Goal: Transaction & Acquisition: Purchase product/service

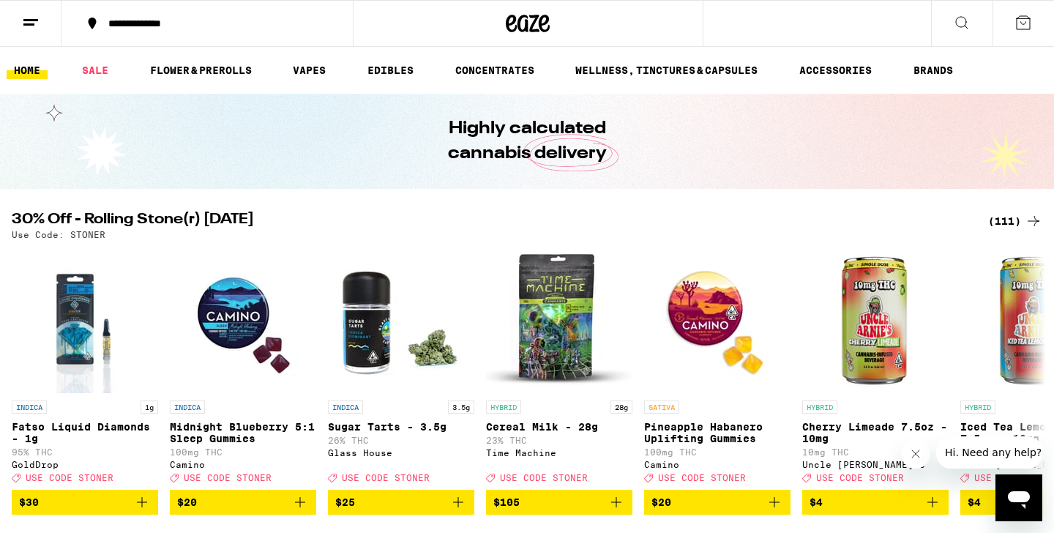
click at [997, 220] on div "(111)" at bounding box center [1015, 221] width 54 height 18
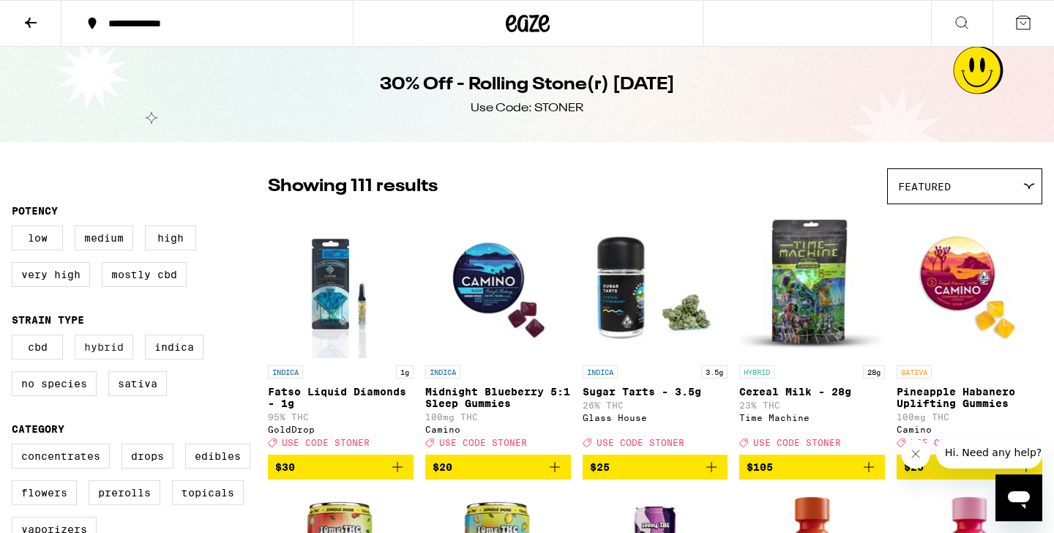
click at [127, 359] on label "Hybrid" at bounding box center [104, 346] width 59 height 25
click at [15, 337] on input "Hybrid" at bounding box center [15, 337] width 1 height 1
checkbox input "true"
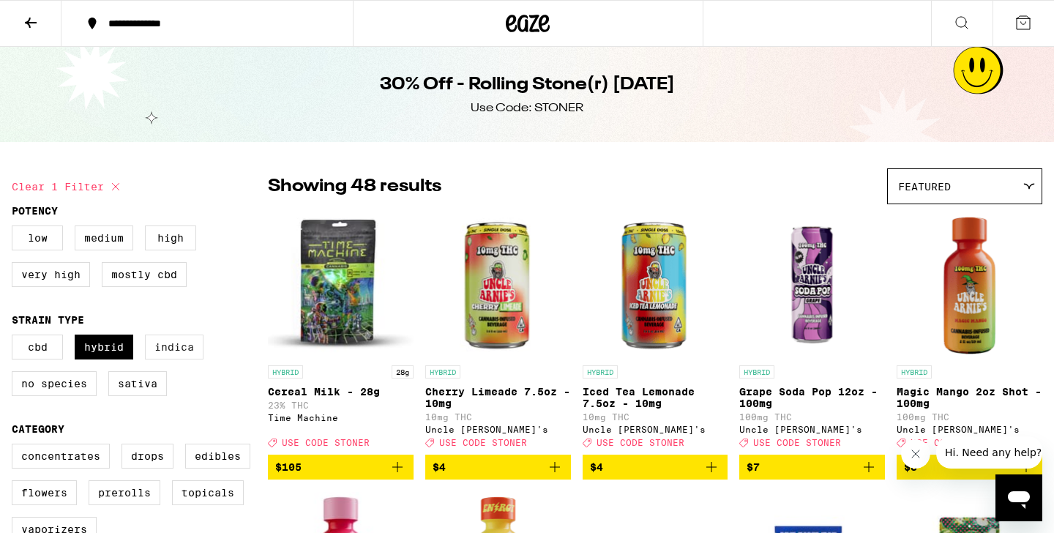
click at [176, 357] on label "Indica" at bounding box center [174, 346] width 59 height 25
click at [15, 337] on input "Indica" at bounding box center [15, 337] width 1 height 1
checkbox input "true"
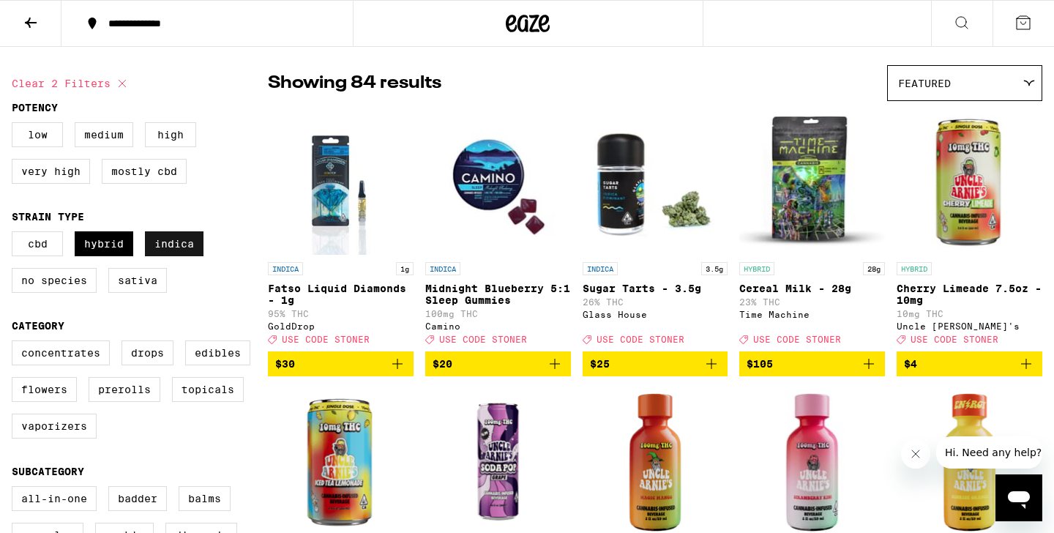
scroll to position [127, 0]
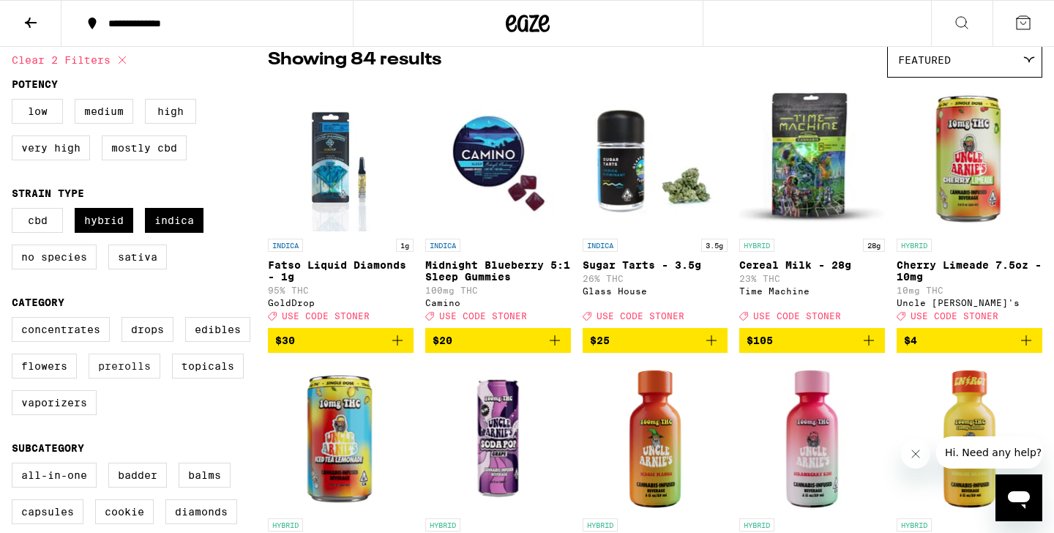
click at [127, 378] on label "Prerolls" at bounding box center [125, 365] width 72 height 25
click at [15, 320] on input "Prerolls" at bounding box center [15, 319] width 1 height 1
checkbox input "true"
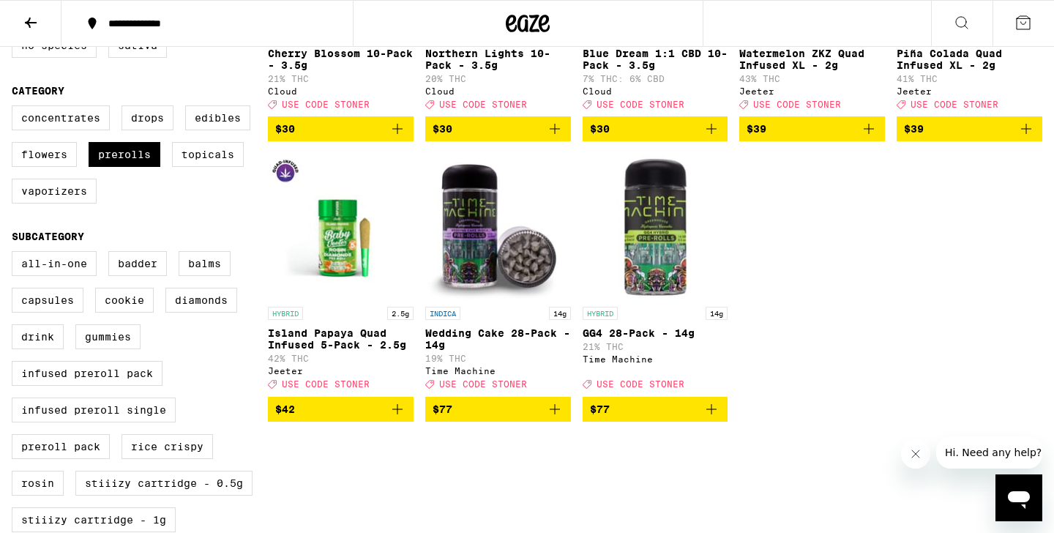
scroll to position [342, 0]
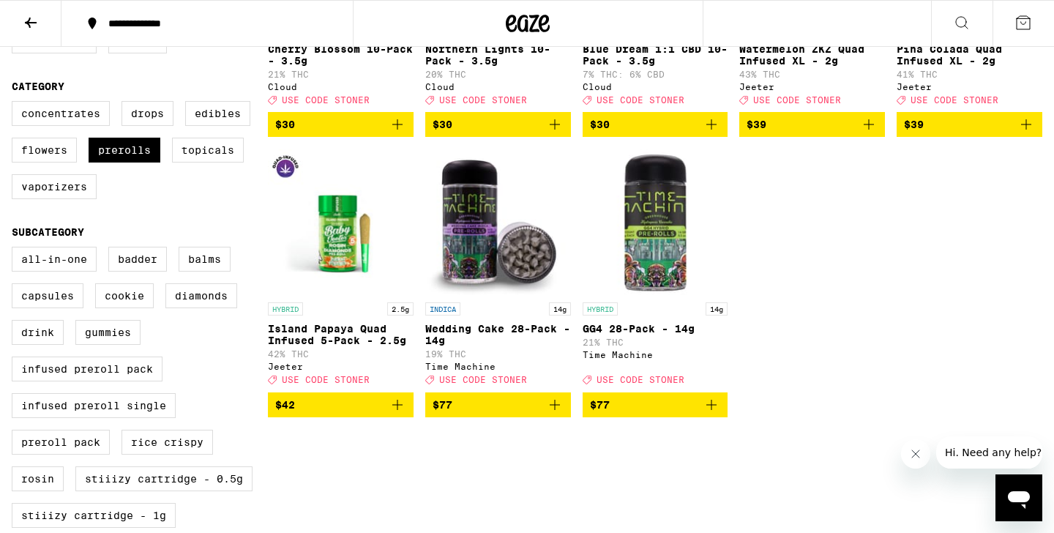
click at [713, 413] on icon "Add to bag" at bounding box center [711, 405] width 18 height 18
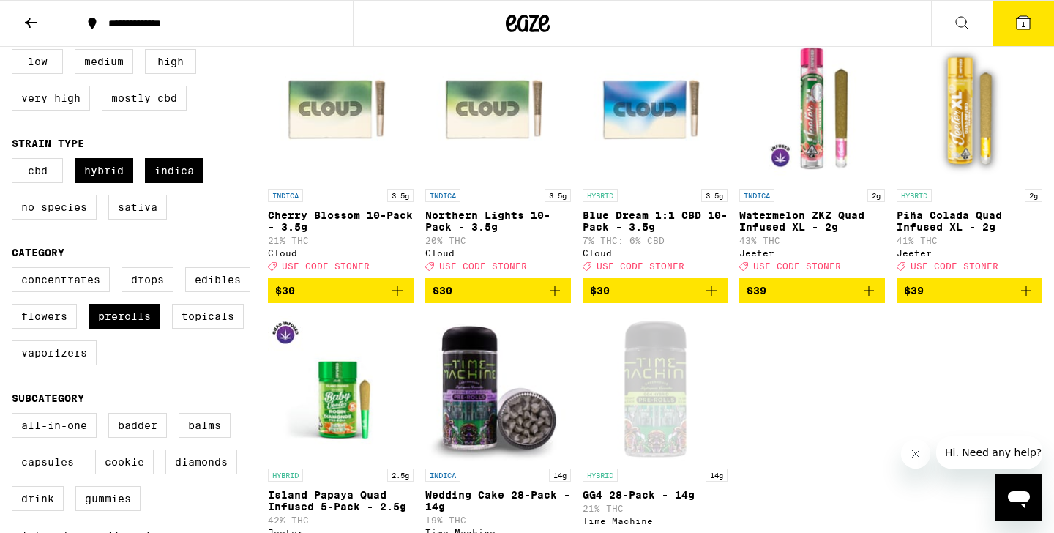
scroll to position [176, 0]
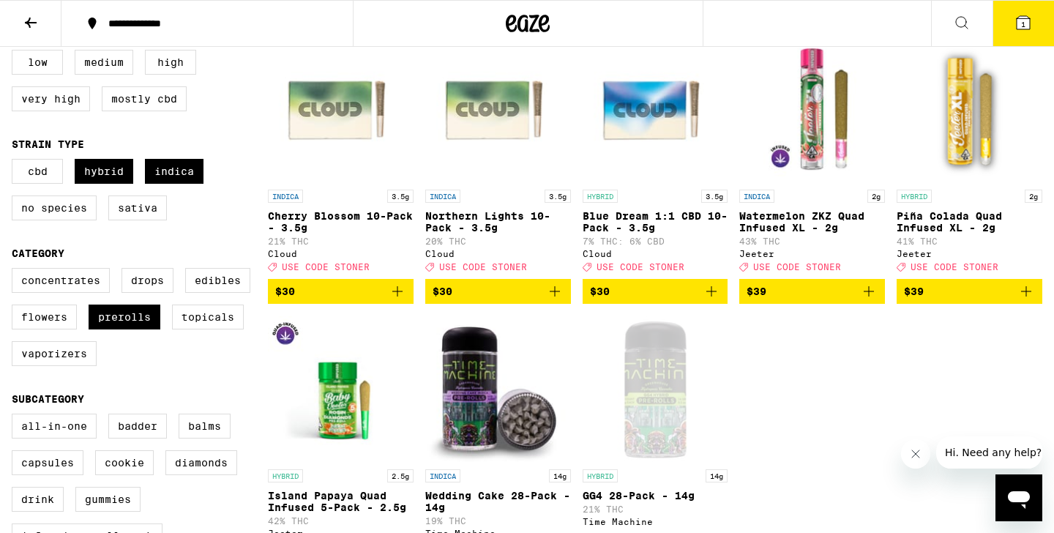
click at [402, 298] on icon "Add to bag" at bounding box center [397, 291] width 18 height 18
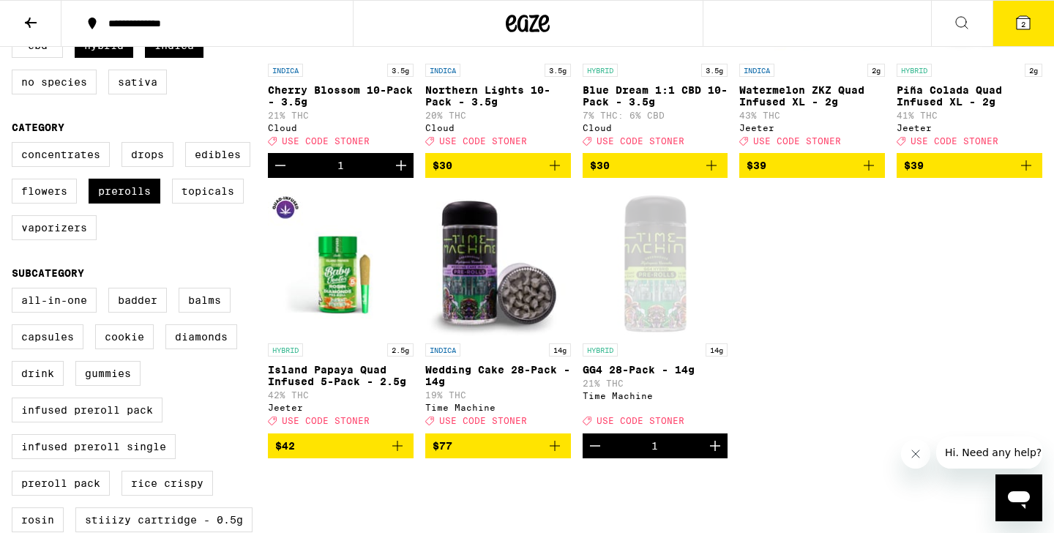
scroll to position [300, 0]
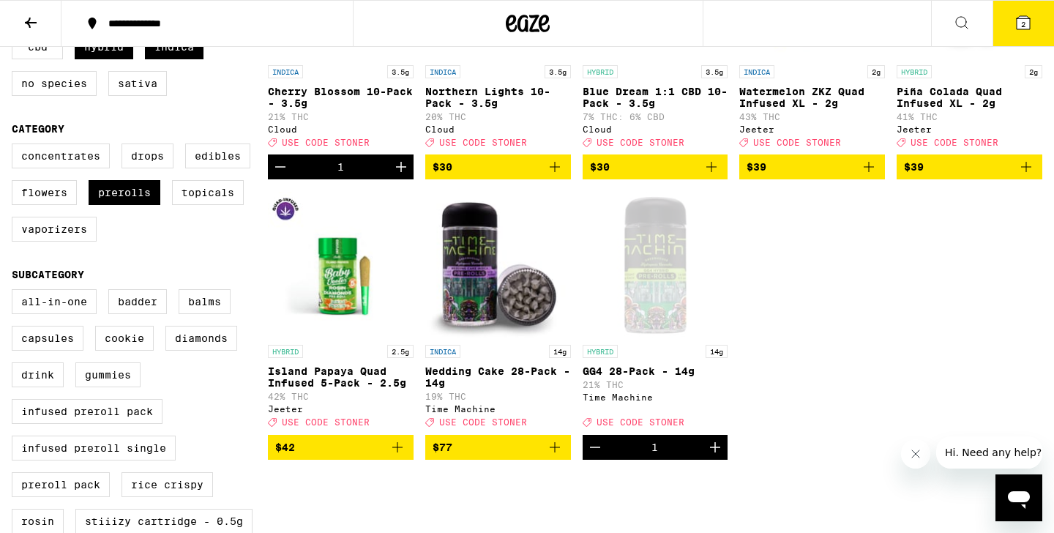
click at [402, 175] on icon "Increment" at bounding box center [401, 167] width 18 height 18
click at [557, 456] on icon "Add to bag" at bounding box center [555, 447] width 18 height 18
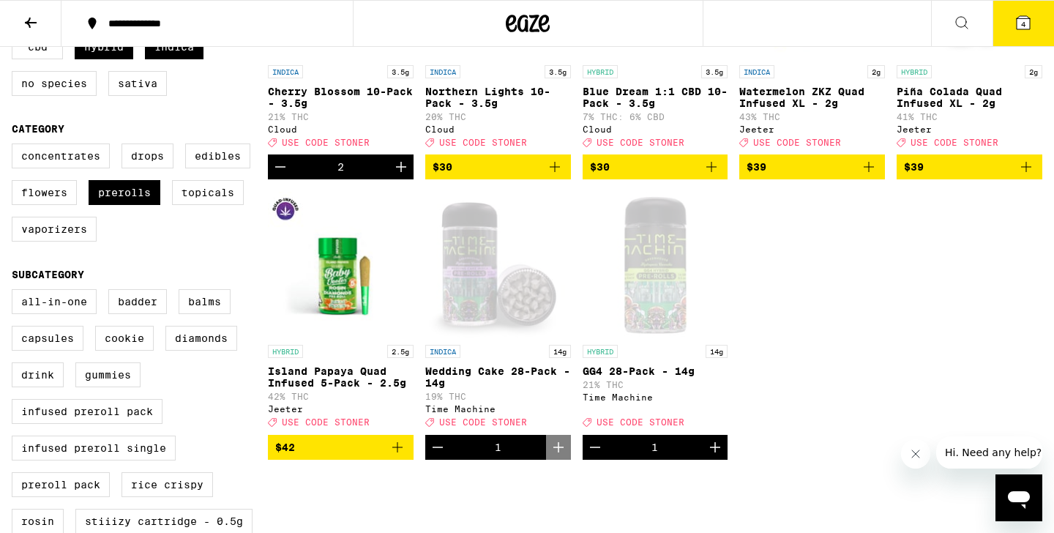
scroll to position [0, 0]
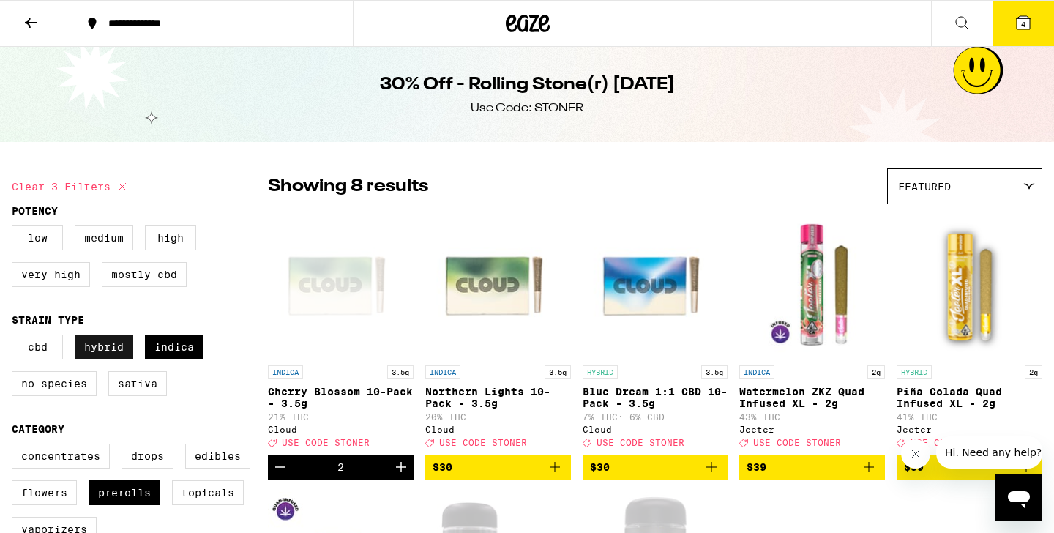
click at [105, 348] on label "Hybrid" at bounding box center [104, 346] width 59 height 25
click at [15, 337] on input "Hybrid" at bounding box center [15, 337] width 1 height 1
checkbox input "false"
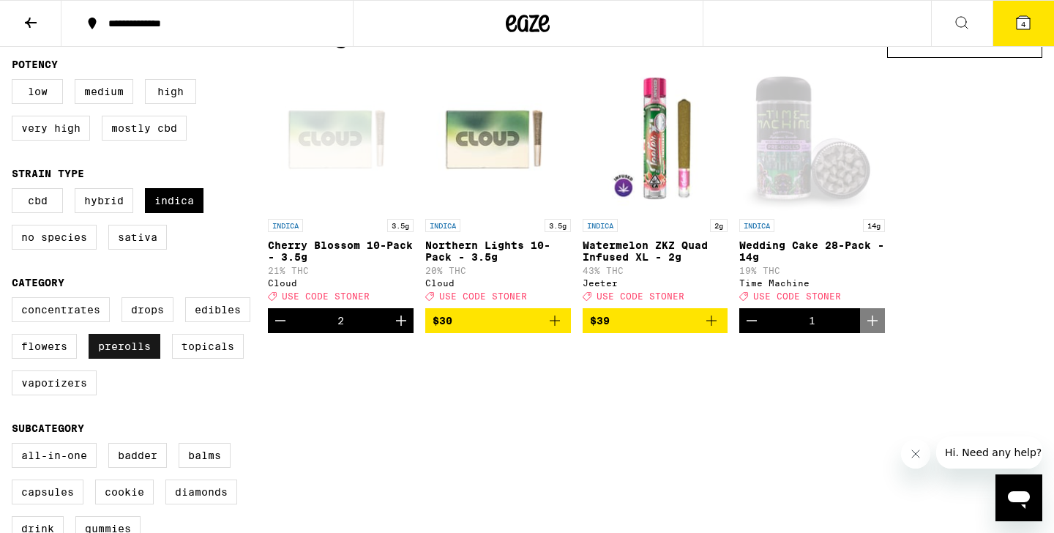
scroll to position [154, 0]
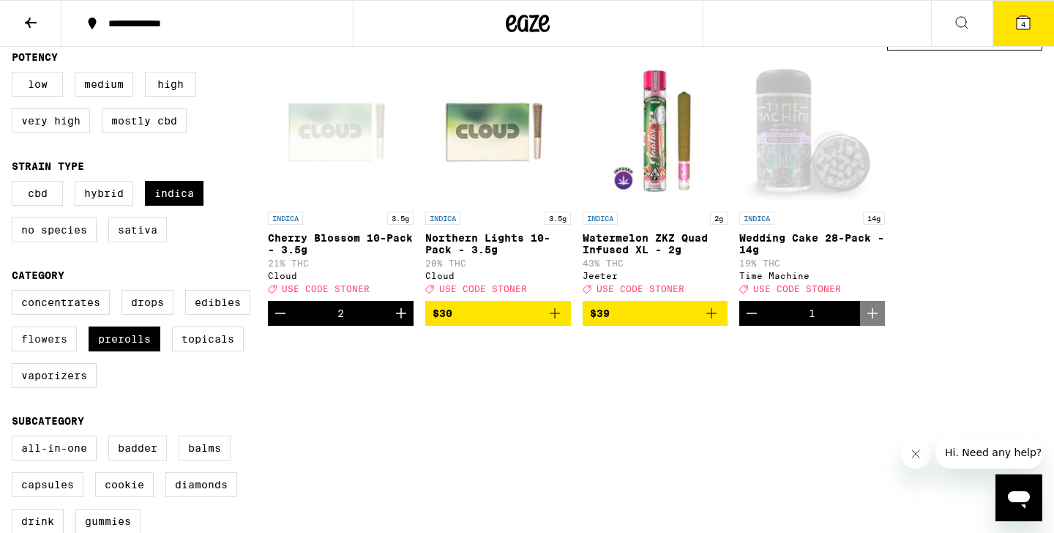
click at [37, 351] on label "Flowers" at bounding box center [44, 338] width 65 height 25
click at [15, 293] on input "Flowers" at bounding box center [15, 292] width 1 height 1
checkbox input "true"
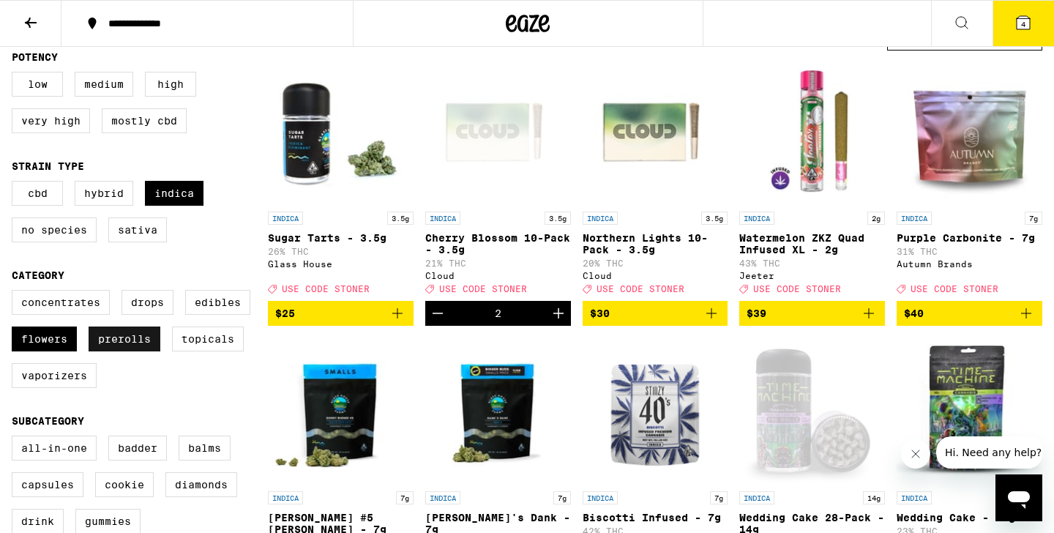
click at [129, 351] on label "Prerolls" at bounding box center [125, 338] width 72 height 25
click at [15, 293] on input "Prerolls" at bounding box center [15, 292] width 1 height 1
checkbox input "false"
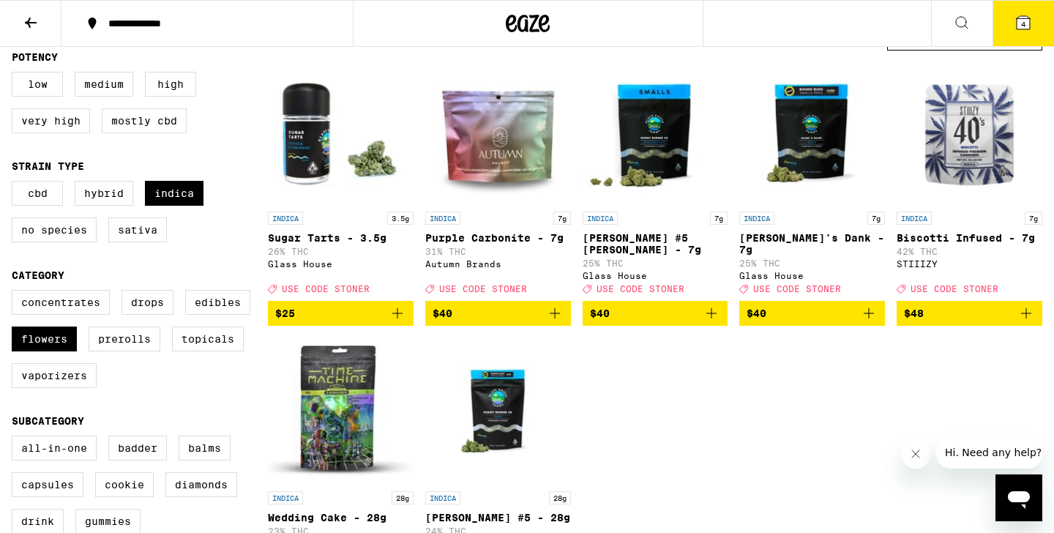
scroll to position [152, 0]
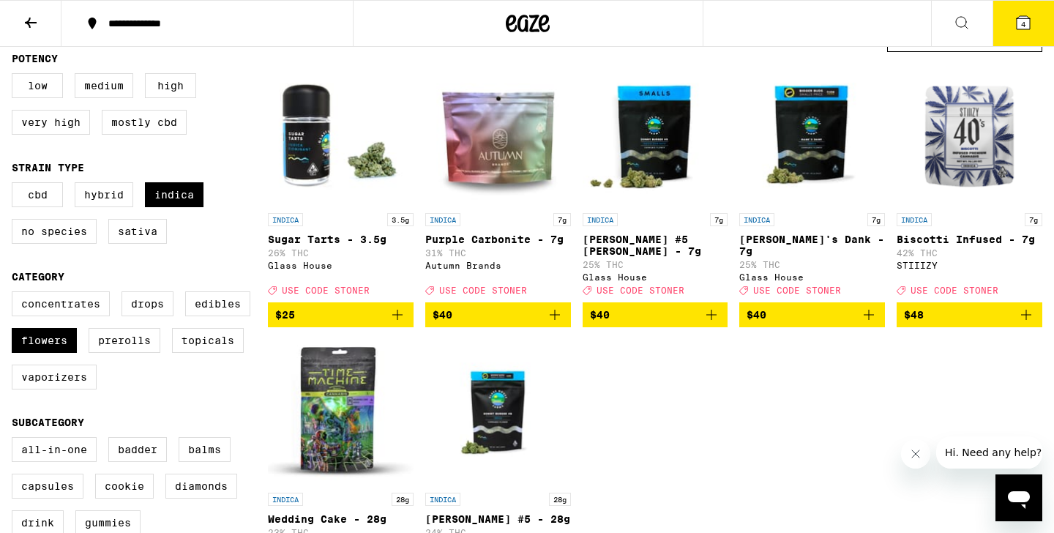
click at [864, 323] on icon "Add to bag" at bounding box center [869, 315] width 18 height 18
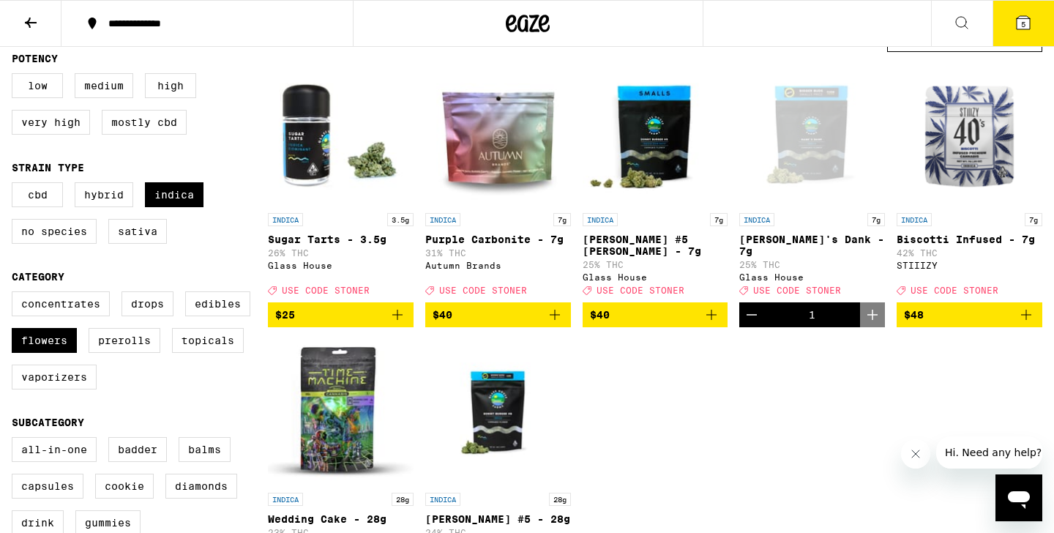
scroll to position [0, 0]
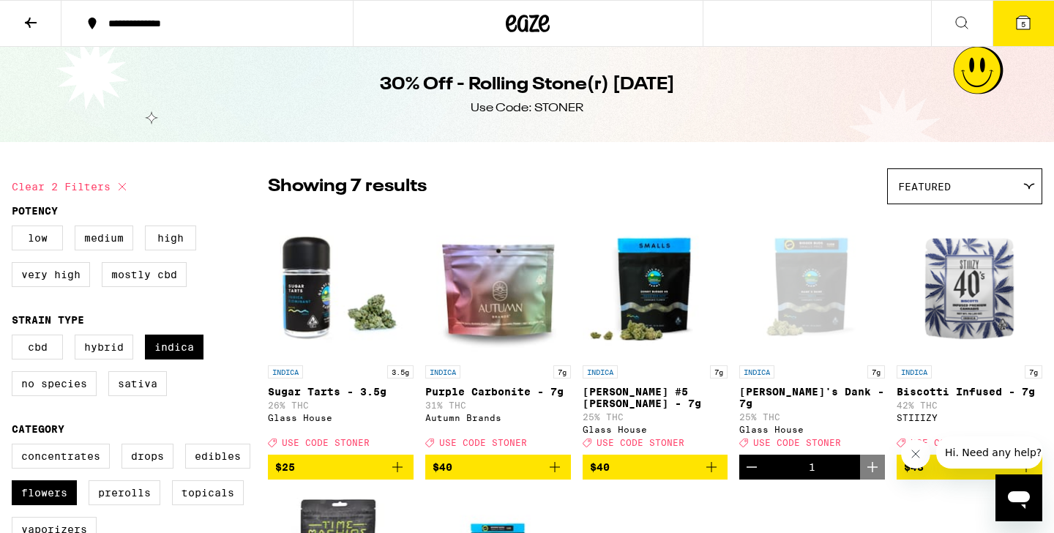
click at [1031, 11] on button "5" at bounding box center [1022, 23] width 61 height 45
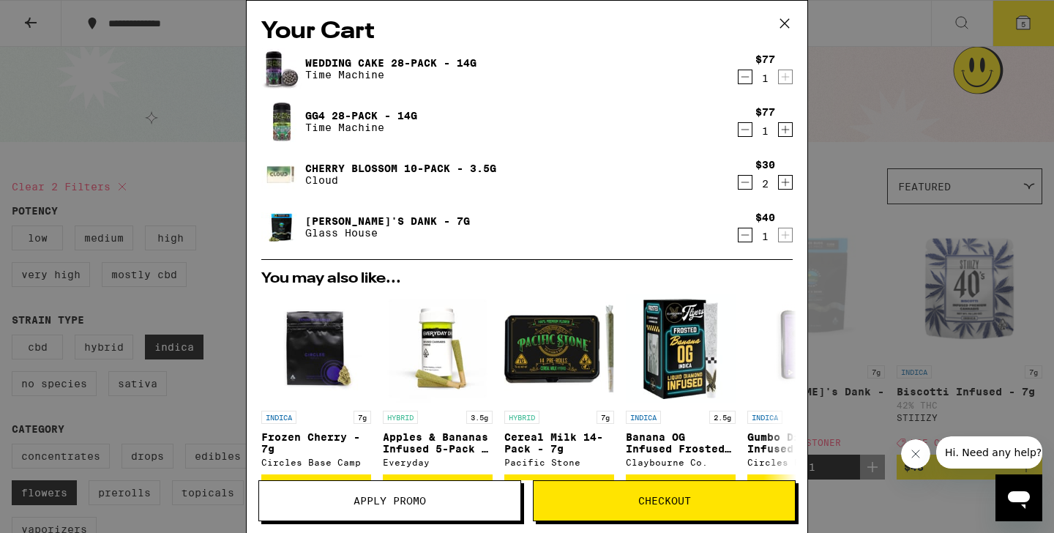
click at [743, 180] on icon "Decrement" at bounding box center [744, 182] width 13 height 18
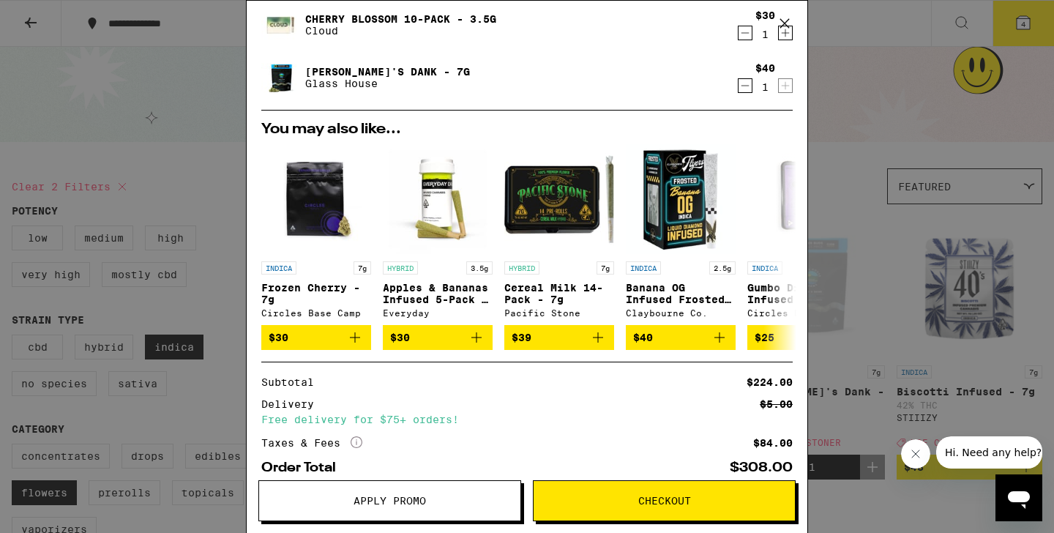
scroll to position [233, 0]
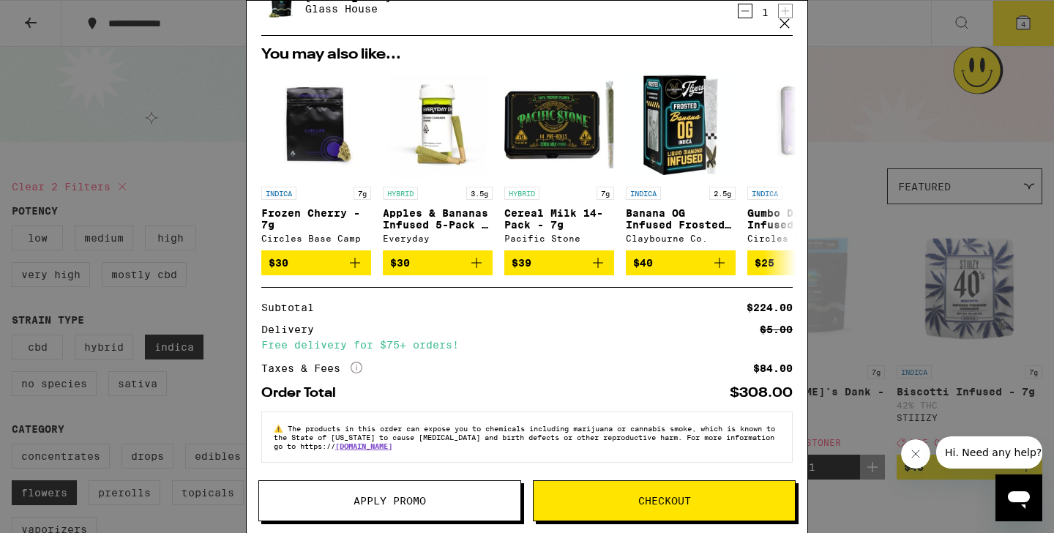
click at [408, 490] on button "Apply Promo" at bounding box center [389, 500] width 263 height 41
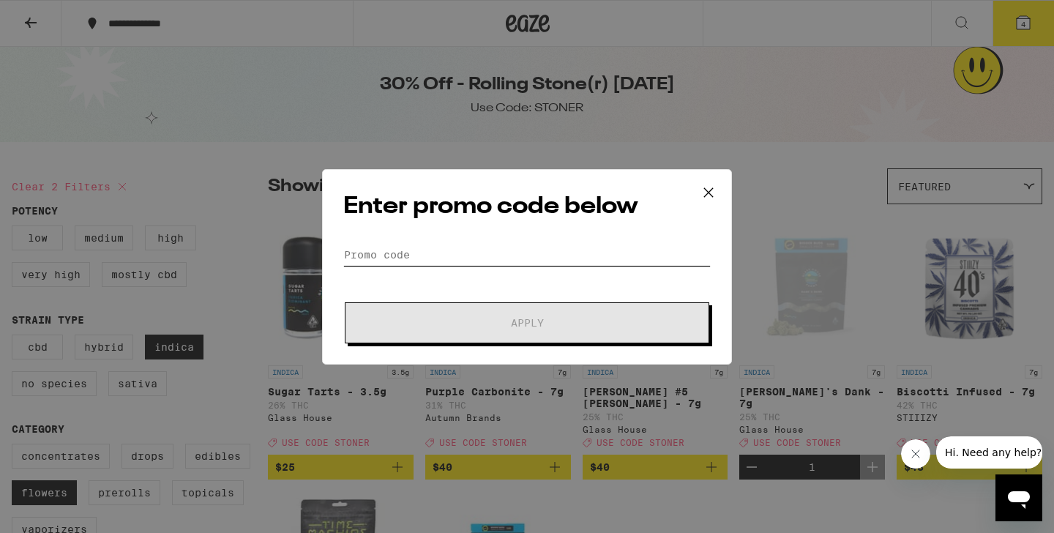
click at [390, 260] on input "Promo Code" at bounding box center [526, 255] width 367 height 22
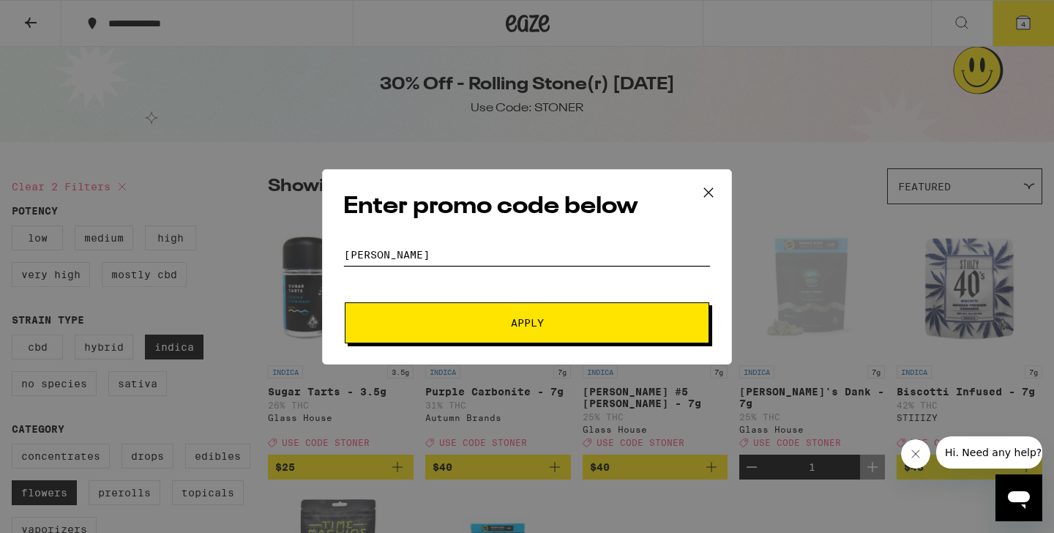
type input "[PERSON_NAME]"
click at [469, 328] on button "Apply" at bounding box center [527, 322] width 364 height 41
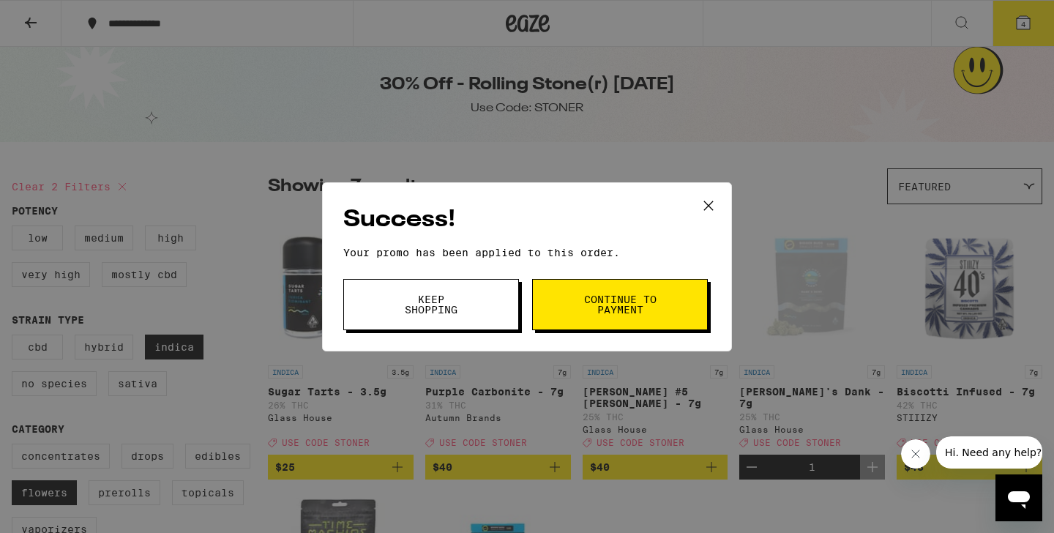
click at [487, 319] on button "Keep Shopping" at bounding box center [431, 304] width 176 height 51
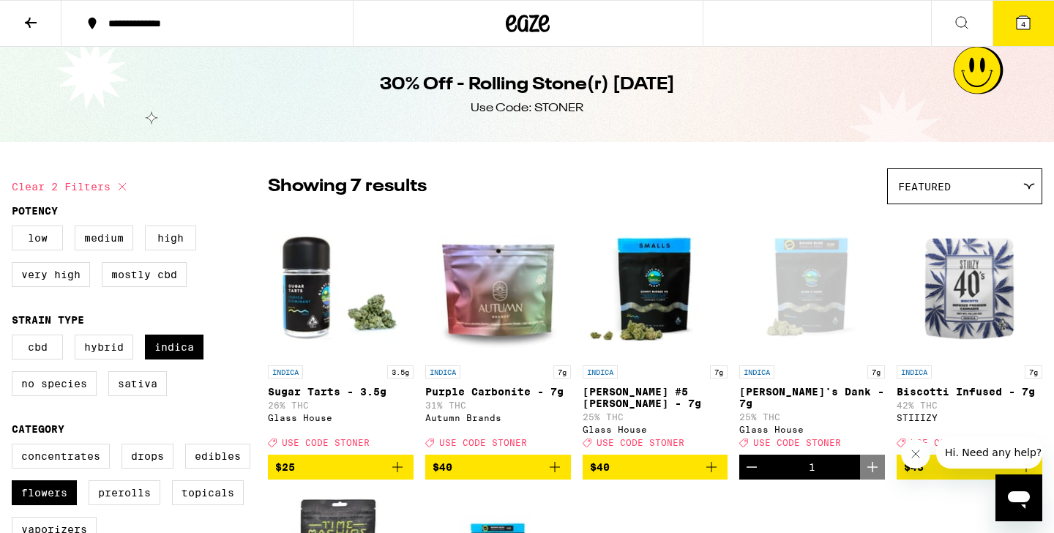
click at [1032, 23] on button "4" at bounding box center [1022, 23] width 61 height 45
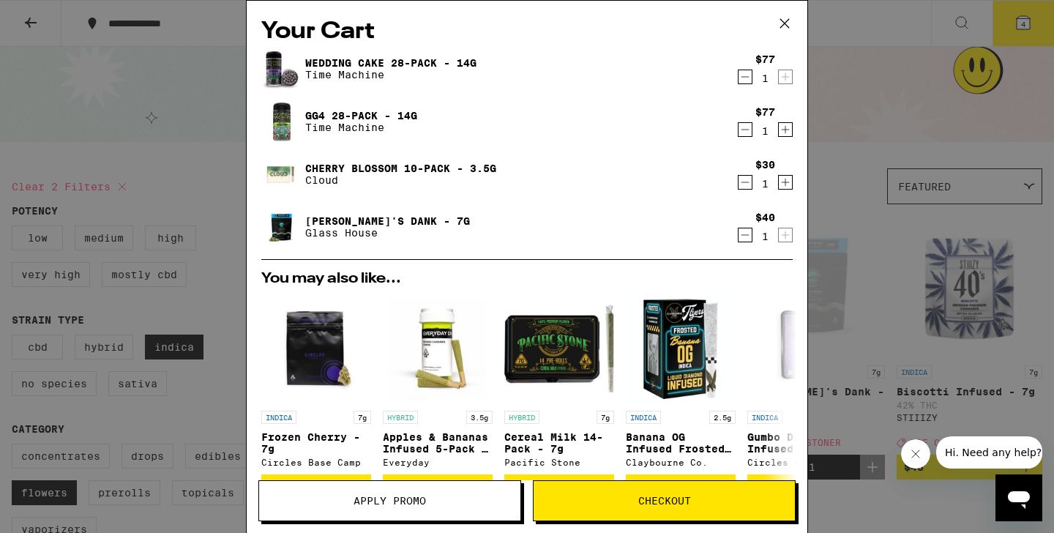
scroll to position [55, 0]
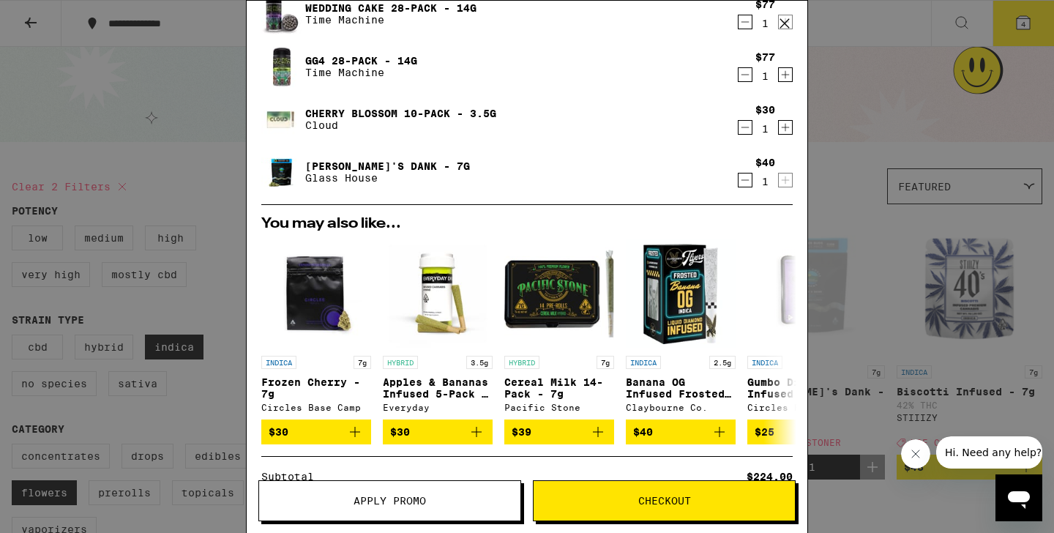
click at [637, 514] on button "Checkout" at bounding box center [664, 500] width 263 height 41
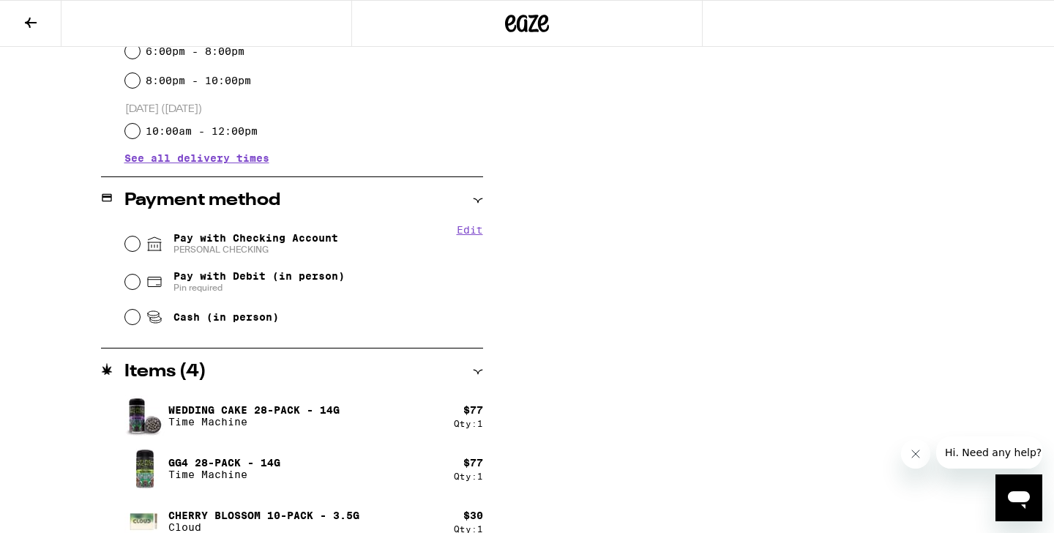
scroll to position [506, 0]
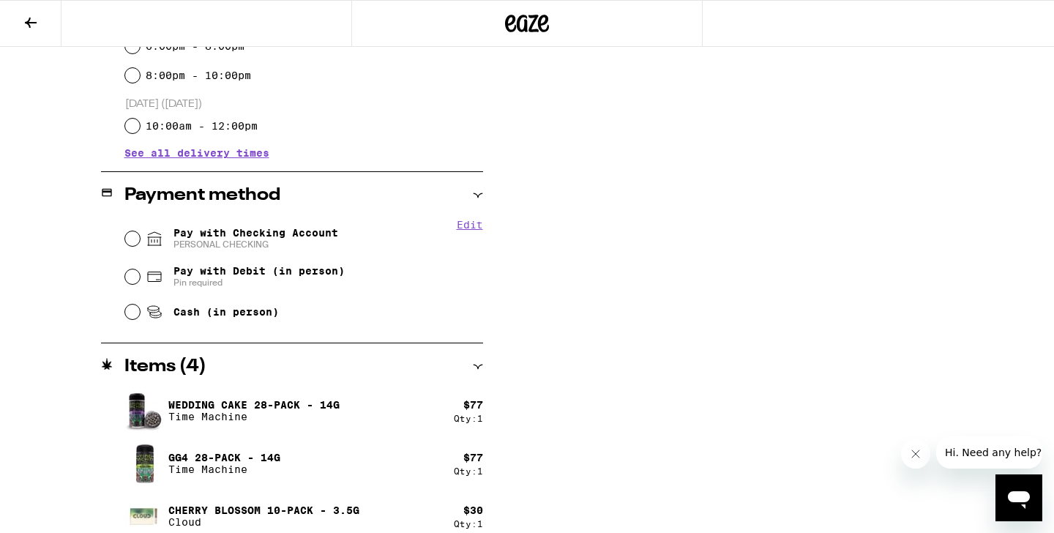
click at [196, 244] on span "PERSONAL CHECKING" at bounding box center [255, 245] width 165 height 12
click at [140, 244] on input "Pay with Checking Account PERSONAL CHECKING" at bounding box center [132, 238] width 15 height 15
radio input "true"
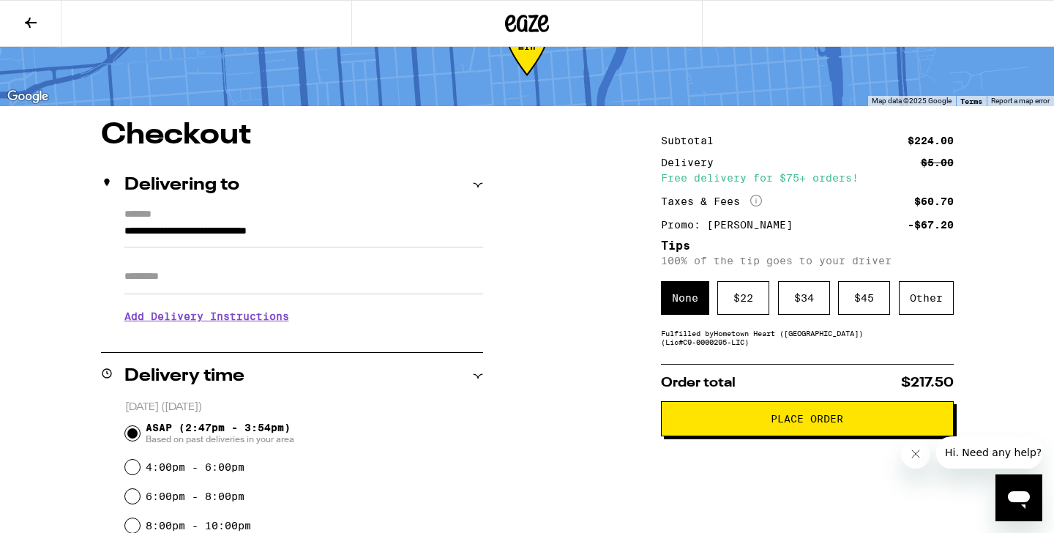
scroll to position [80, 0]
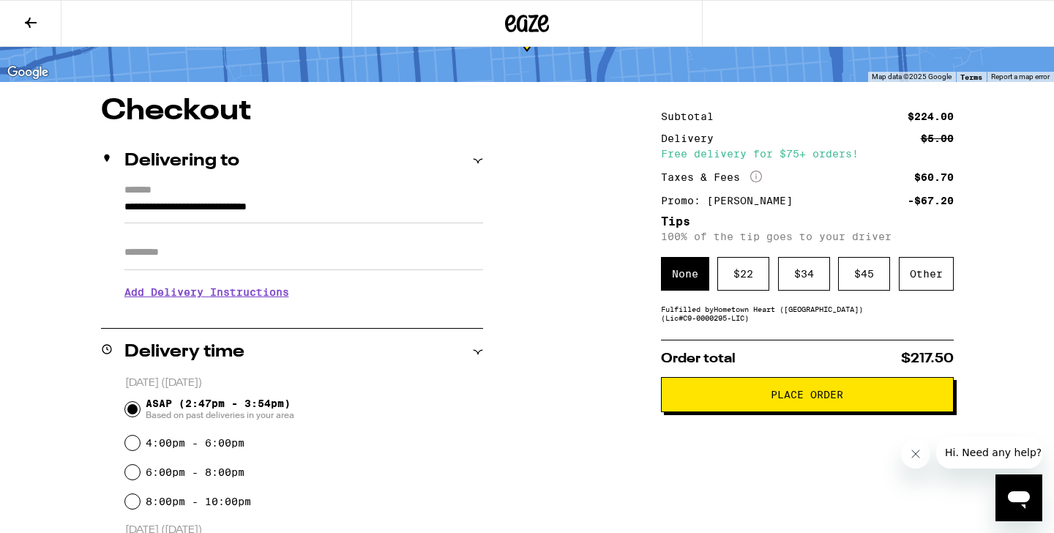
click at [181, 298] on h3 "Add Delivery Instructions" at bounding box center [303, 292] width 358 height 34
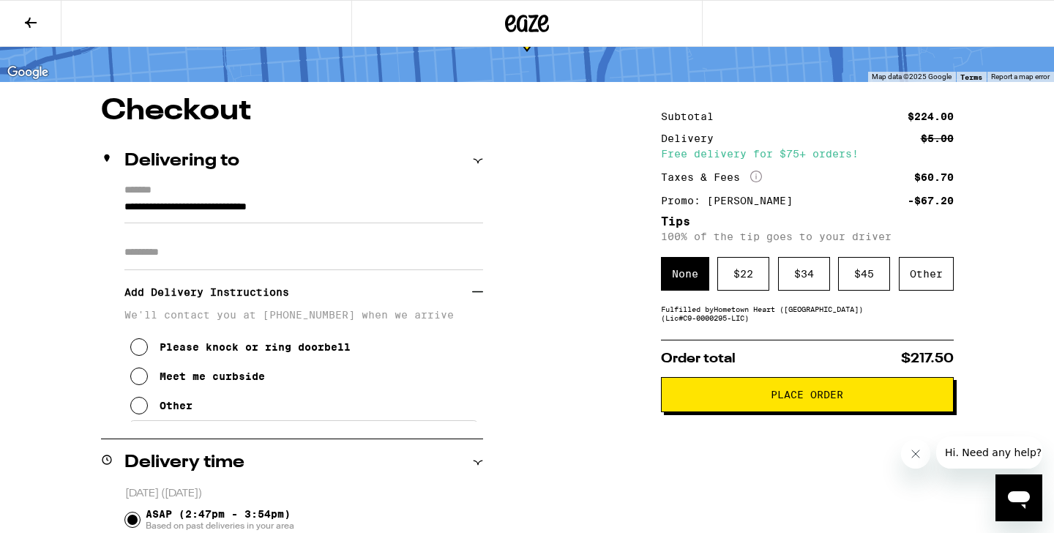
click at [143, 383] on icon at bounding box center [139, 376] width 18 height 18
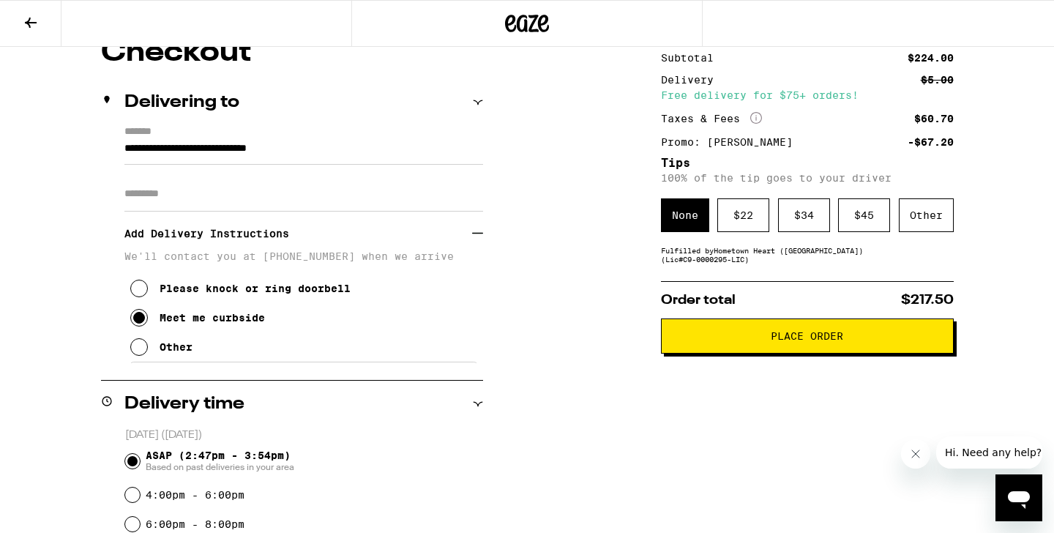
scroll to position [140, 0]
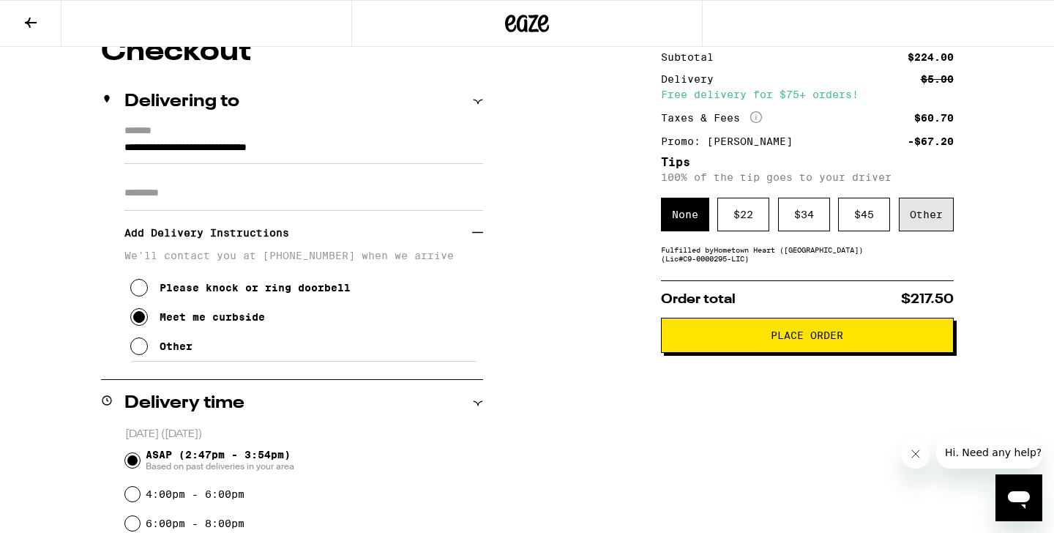
click at [928, 228] on div "Other" at bounding box center [925, 215] width 55 height 34
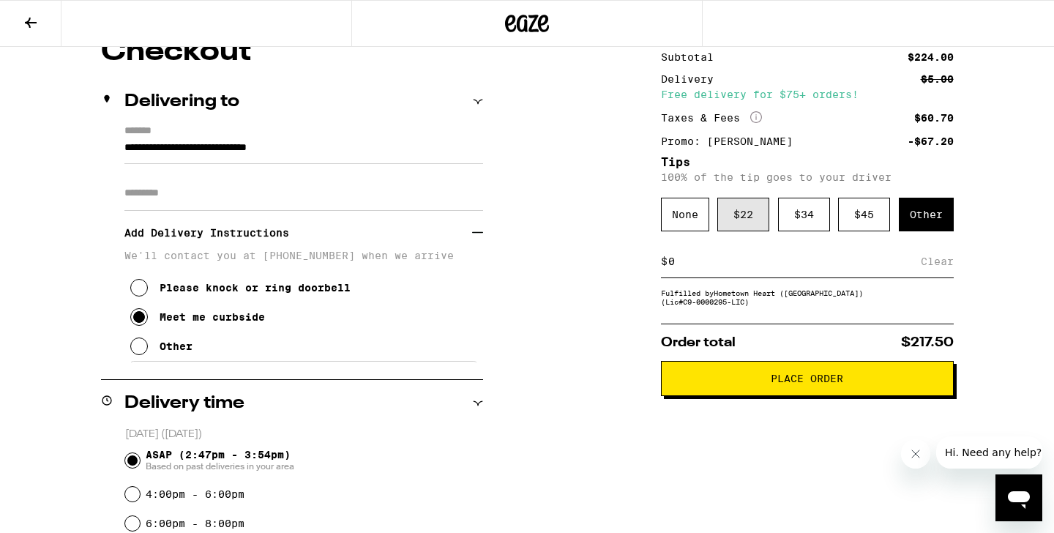
click at [748, 204] on div "$ 22" at bounding box center [743, 215] width 52 height 34
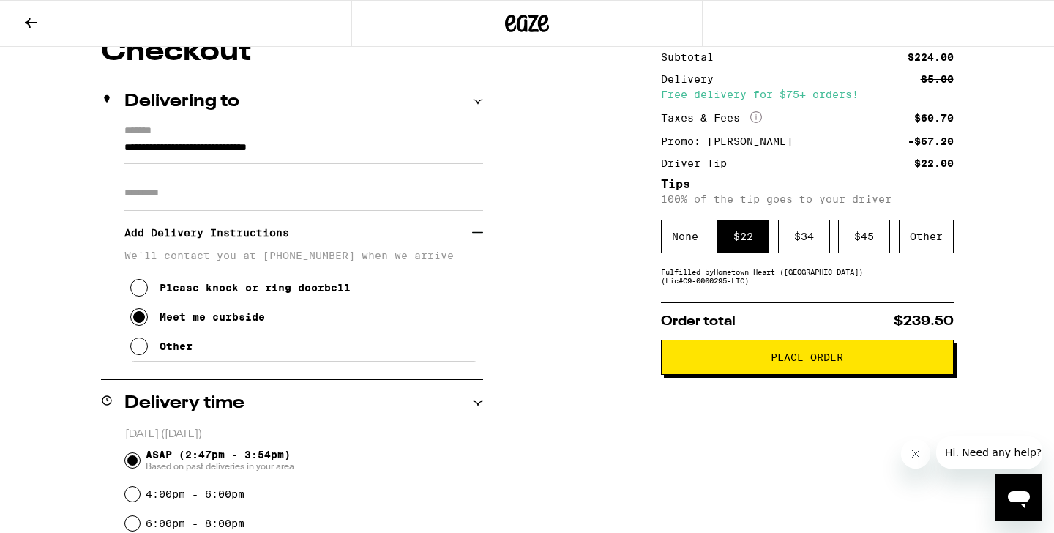
click at [850, 352] on button "Place Order" at bounding box center [807, 356] width 293 height 35
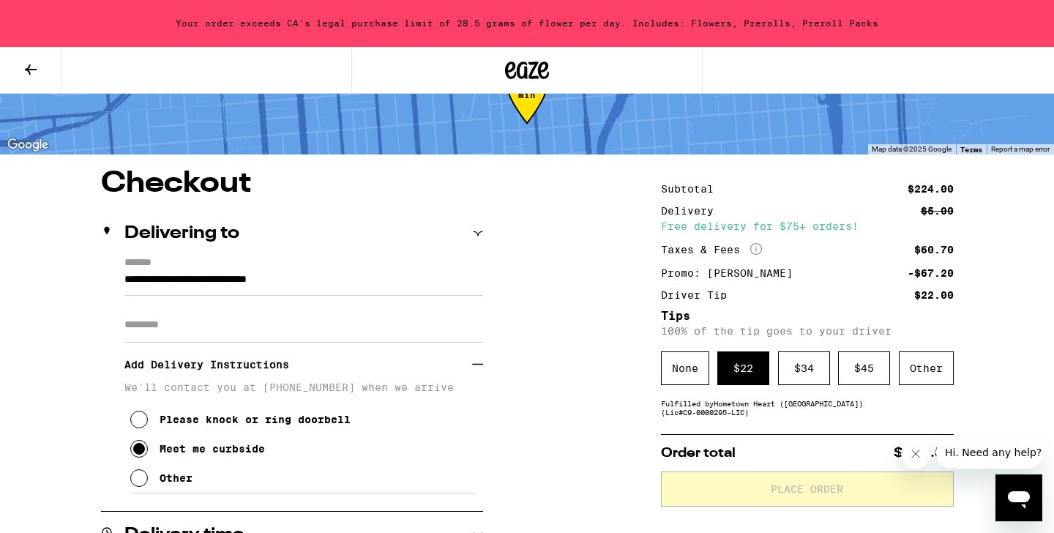
scroll to position [0, 0]
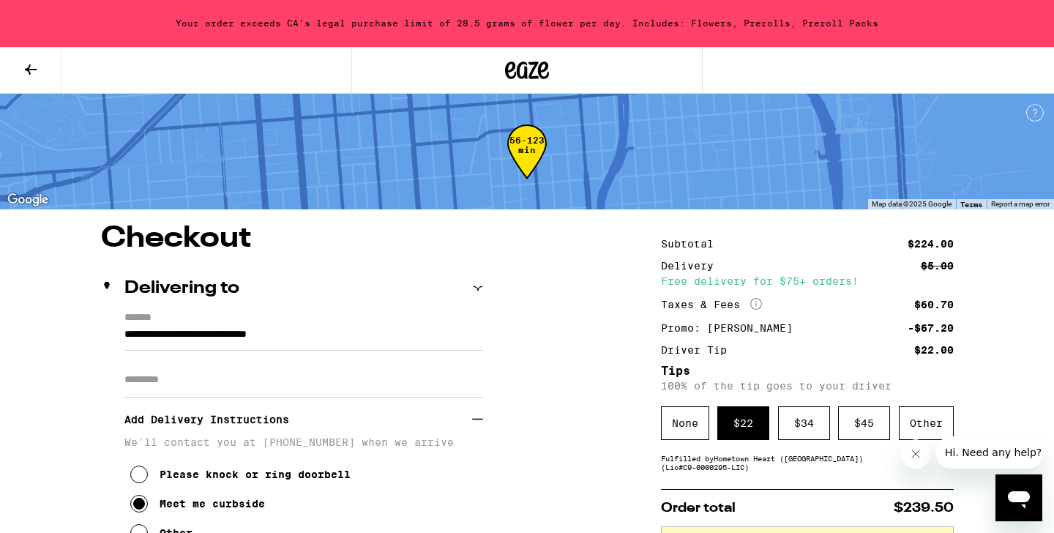
click at [27, 72] on icon at bounding box center [31, 70] width 18 height 18
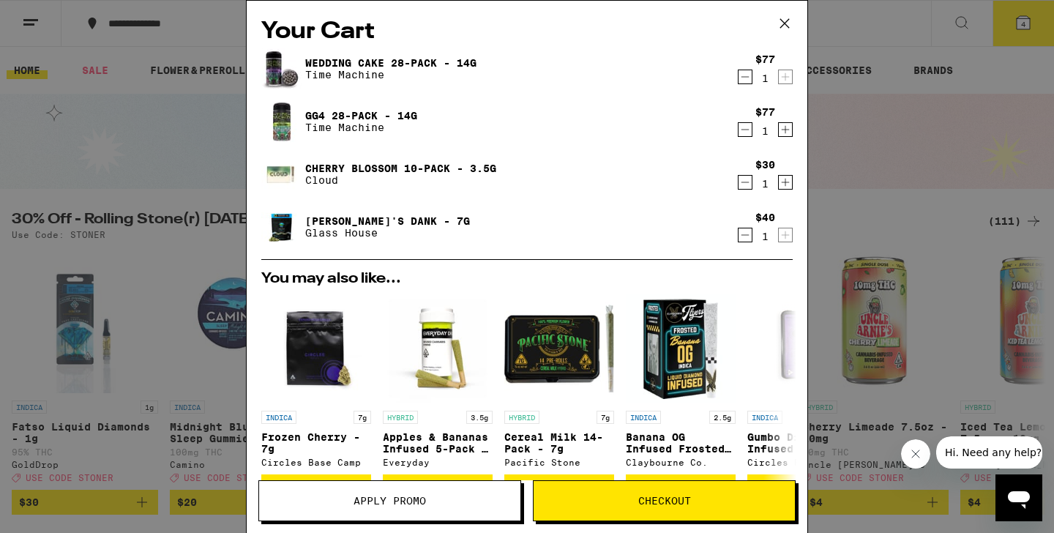
click at [949, 198] on div "Your Cart Wedding Cake 28-Pack - 14g Time Machine $77 1 GG4 28-Pack - 14g Time …" at bounding box center [527, 266] width 1054 height 533
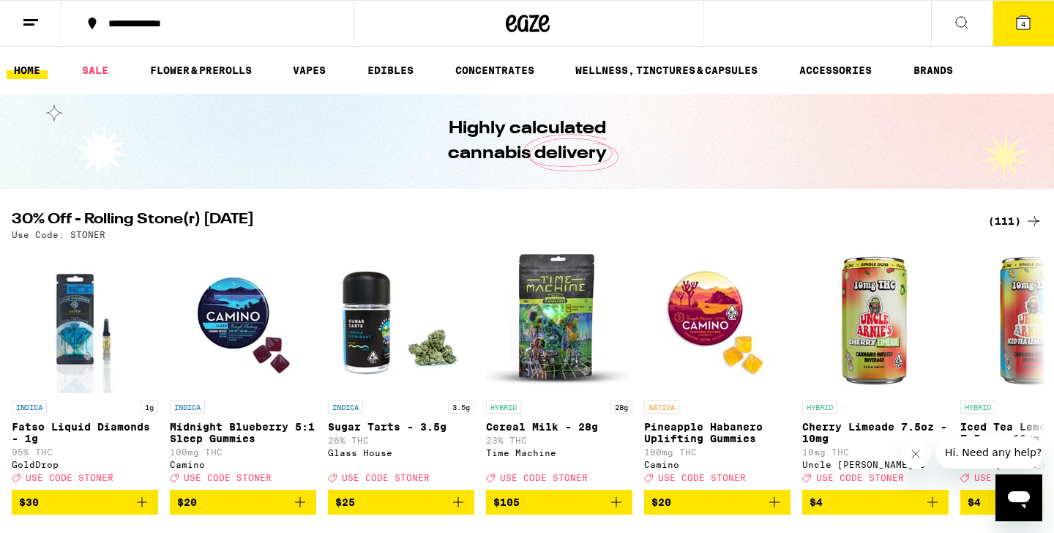
click at [1003, 220] on div "(111)" at bounding box center [1015, 221] width 54 height 18
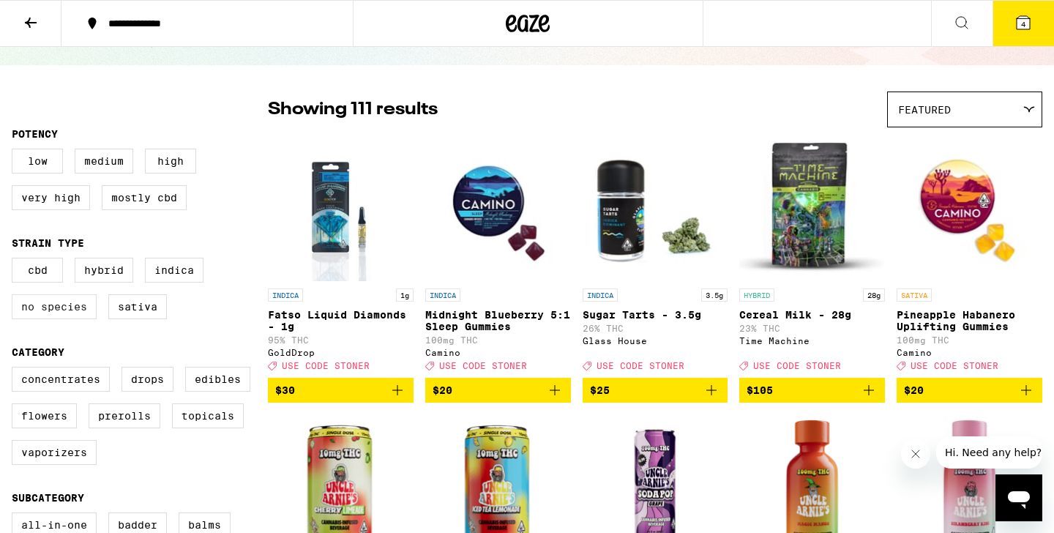
scroll to position [79, 0]
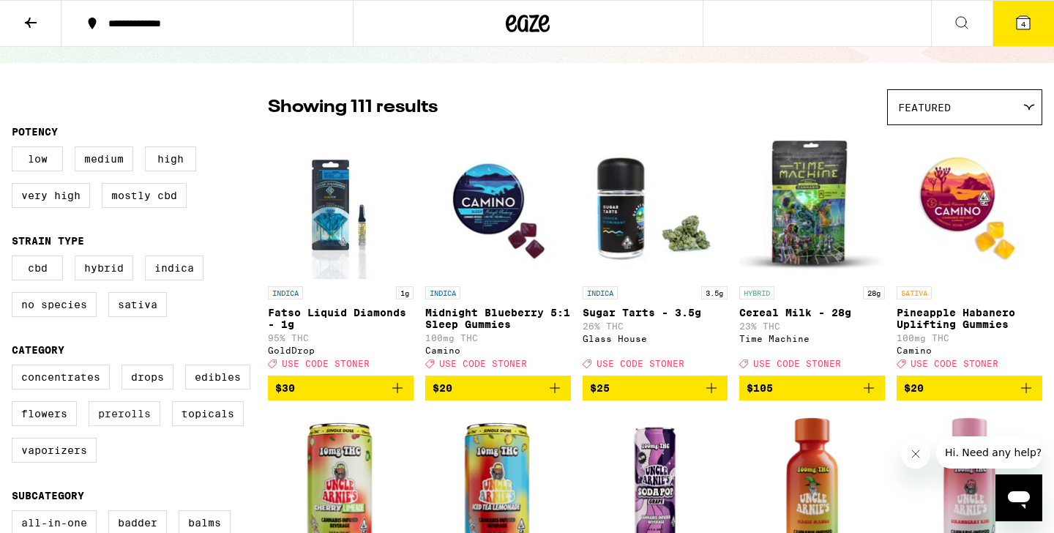
click at [120, 426] on label "Prerolls" at bounding box center [125, 413] width 72 height 25
click at [15, 367] on input "Prerolls" at bounding box center [15, 367] width 1 height 1
checkbox input "true"
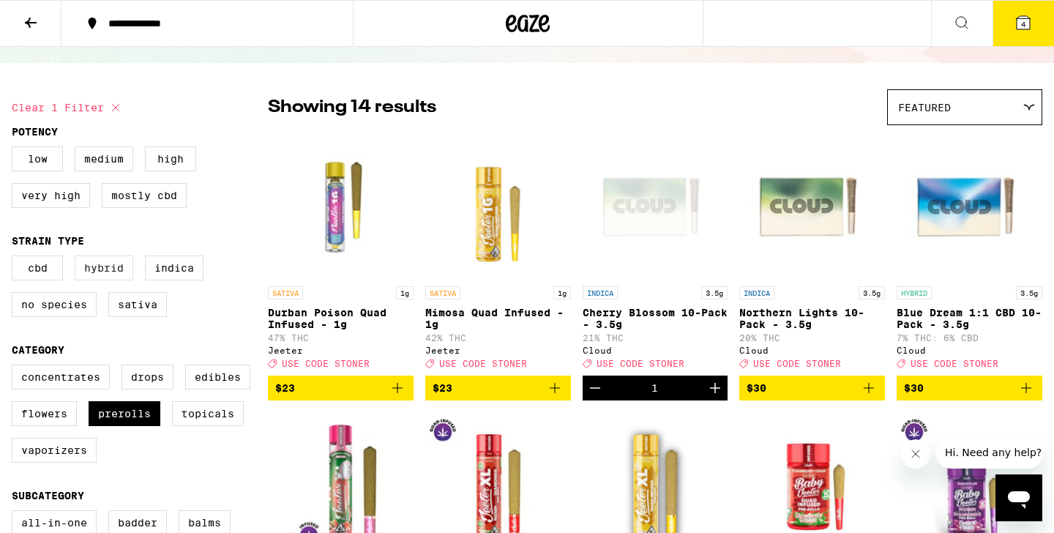
click at [123, 274] on label "Hybrid" at bounding box center [104, 267] width 59 height 25
click at [15, 258] on input "Hybrid" at bounding box center [15, 258] width 1 height 1
checkbox input "true"
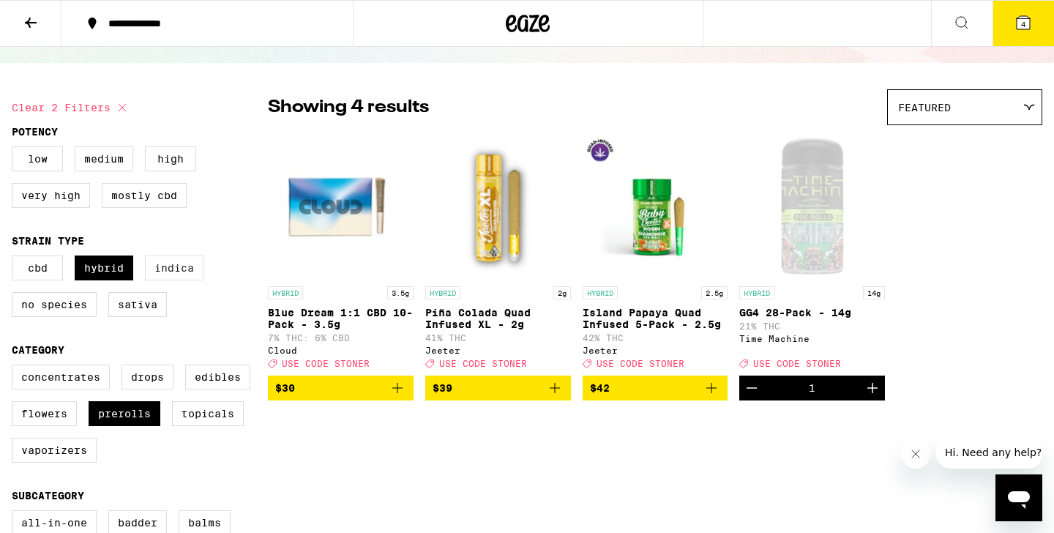
click at [162, 276] on label "Indica" at bounding box center [174, 267] width 59 height 25
click at [15, 258] on input "Indica" at bounding box center [15, 258] width 1 height 1
checkbox input "true"
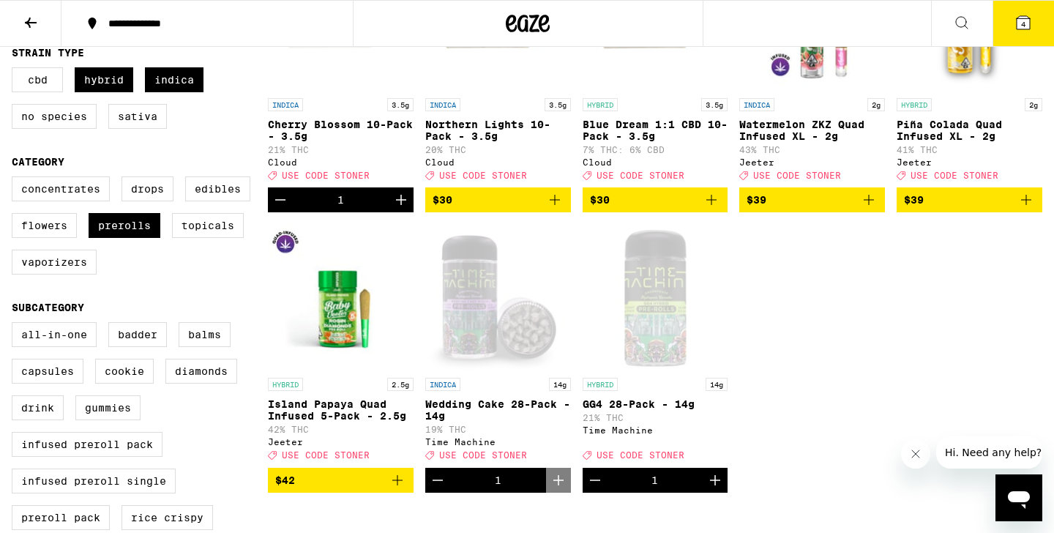
scroll to position [268, 0]
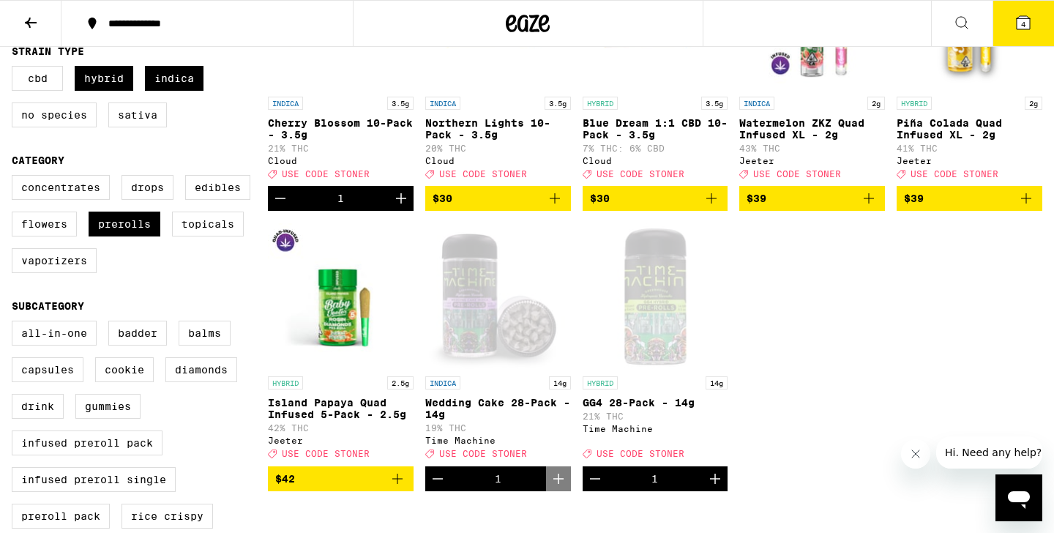
click at [435, 487] on icon "Decrement" at bounding box center [438, 479] width 18 height 18
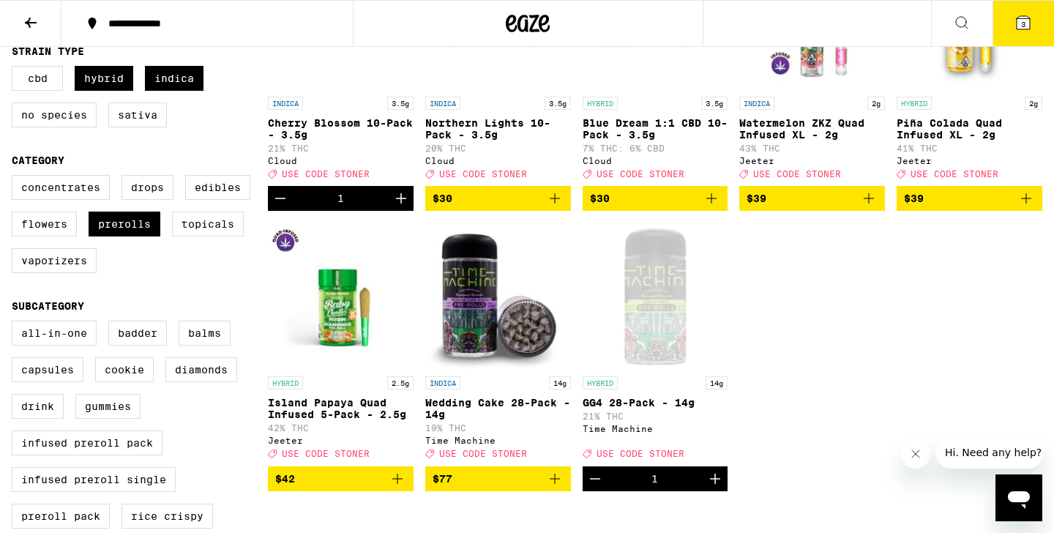
scroll to position [0, 0]
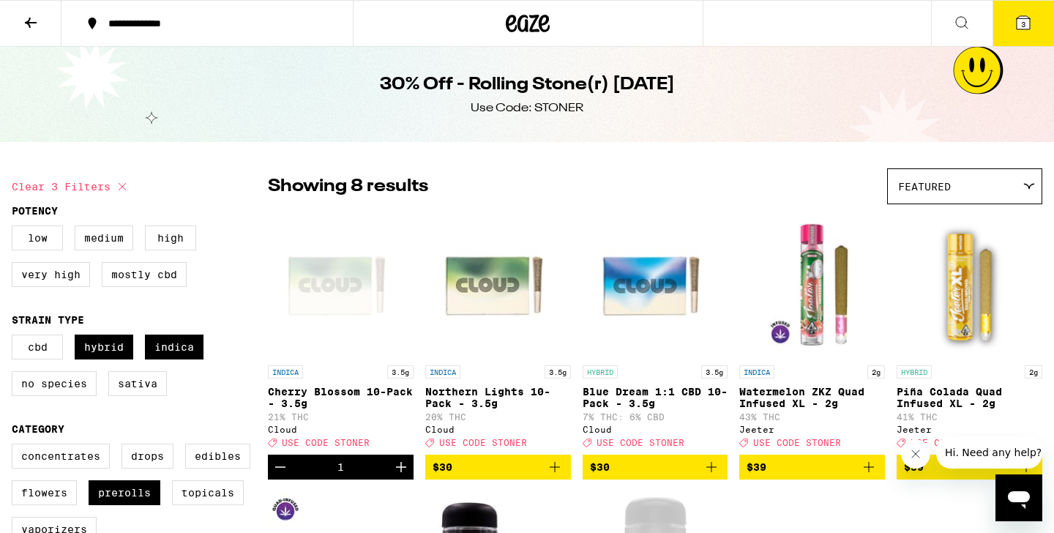
click at [1011, 25] on button "3" at bounding box center [1022, 23] width 61 height 45
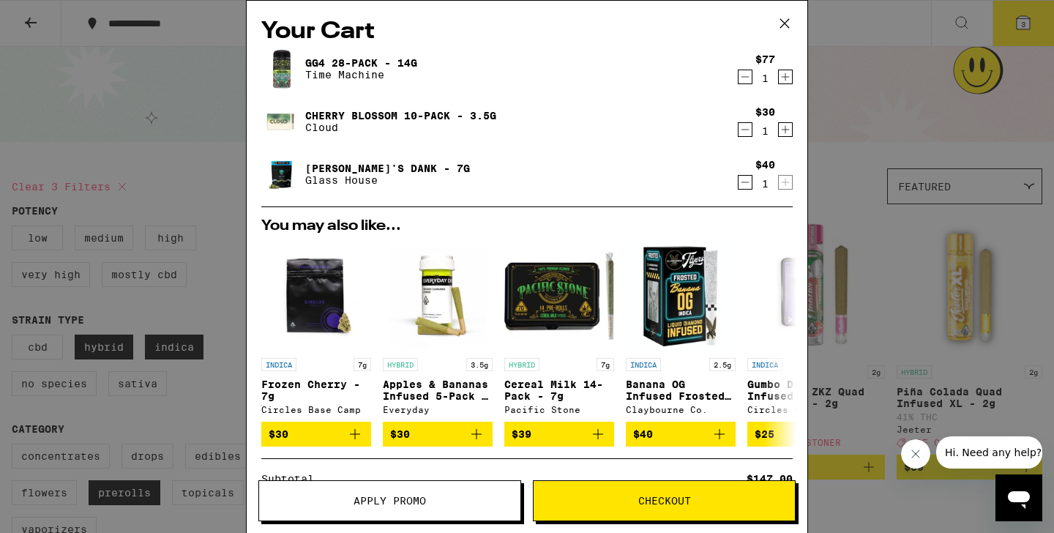
click at [920, 119] on div "Your Cart GG4 28-Pack - 14g Time Machine $77 1 Cherry Blossom 10-Pack - 3.5g Cl…" at bounding box center [527, 266] width 1054 height 533
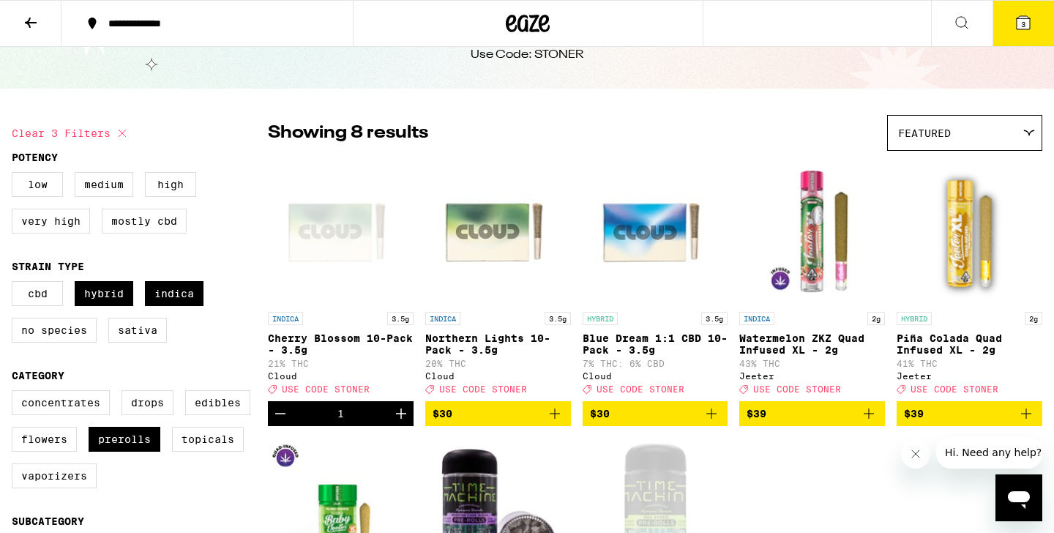
scroll to position [58, 0]
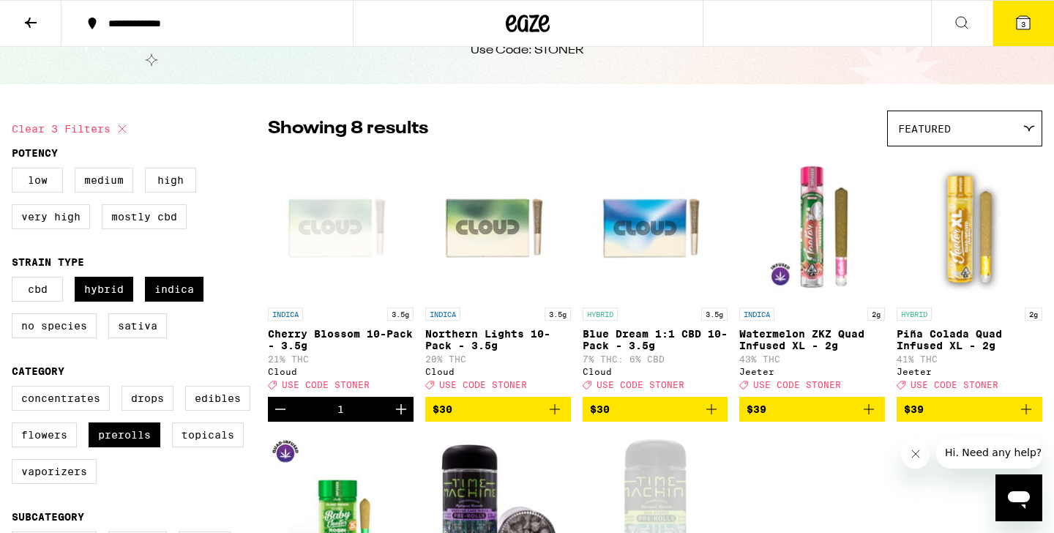
click at [1026, 19] on icon at bounding box center [1022, 22] width 13 height 13
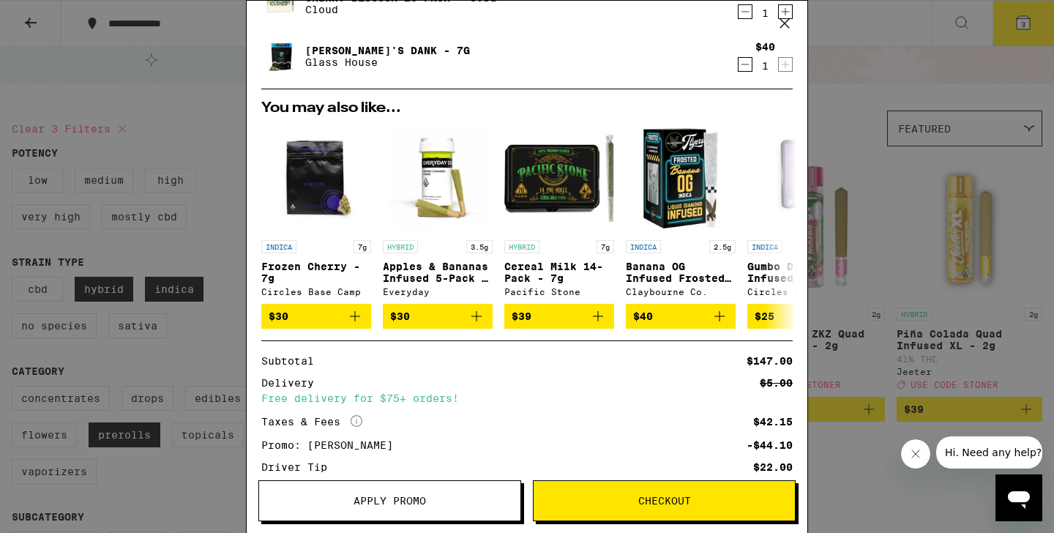
scroll to position [224, 0]
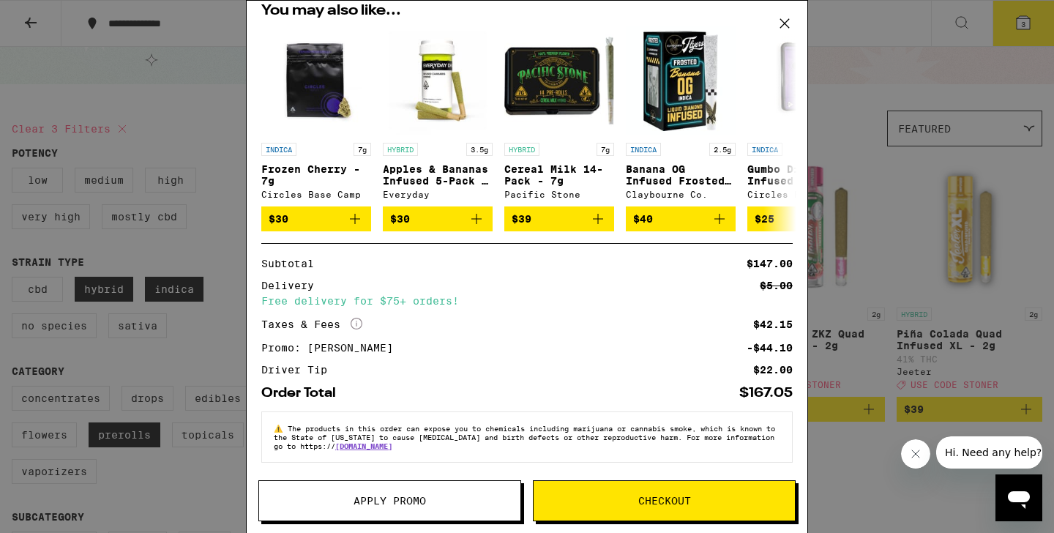
click at [613, 495] on span "Checkout" at bounding box center [663, 500] width 261 height 10
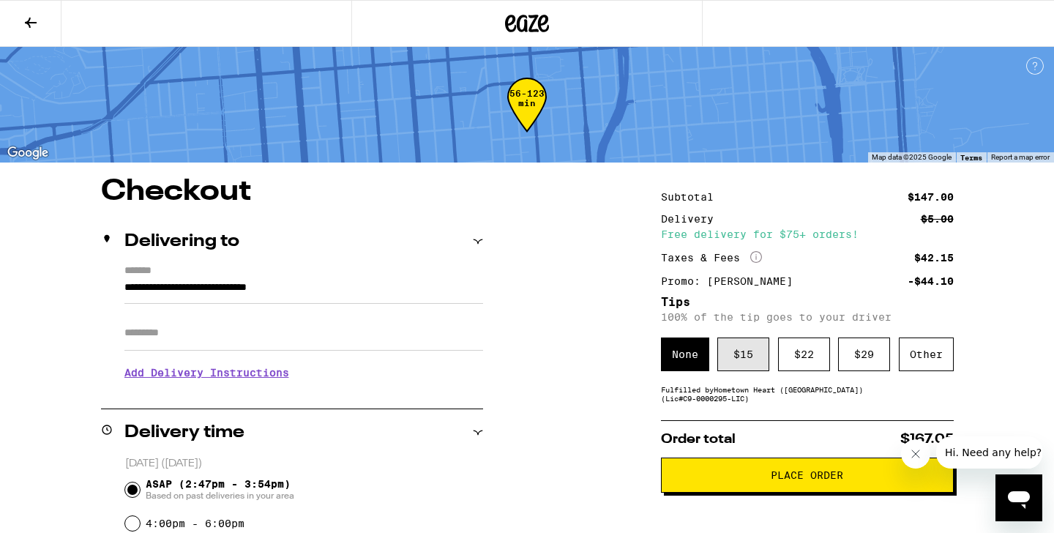
click at [741, 353] on div "$ 15" at bounding box center [743, 354] width 52 height 34
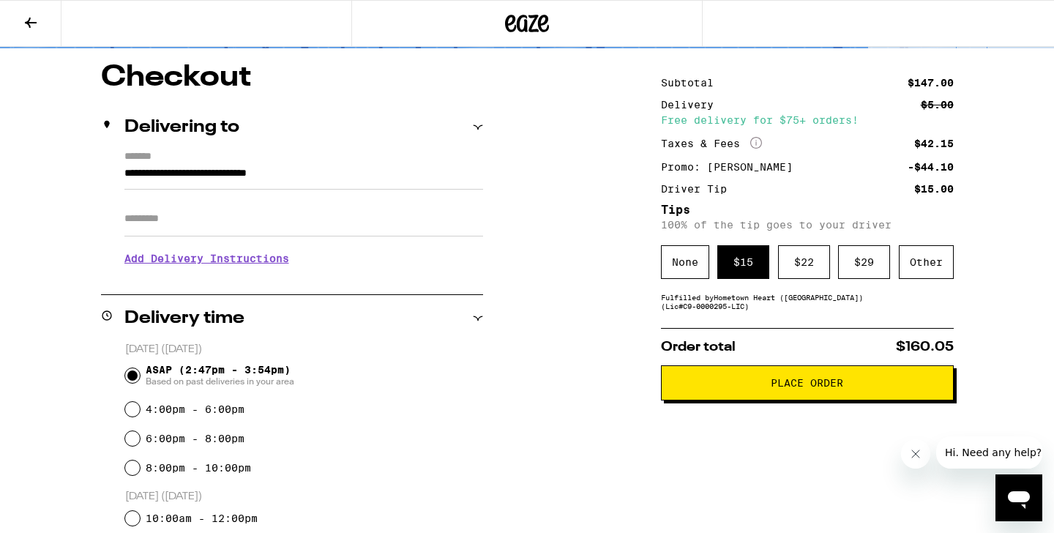
scroll to position [112, 0]
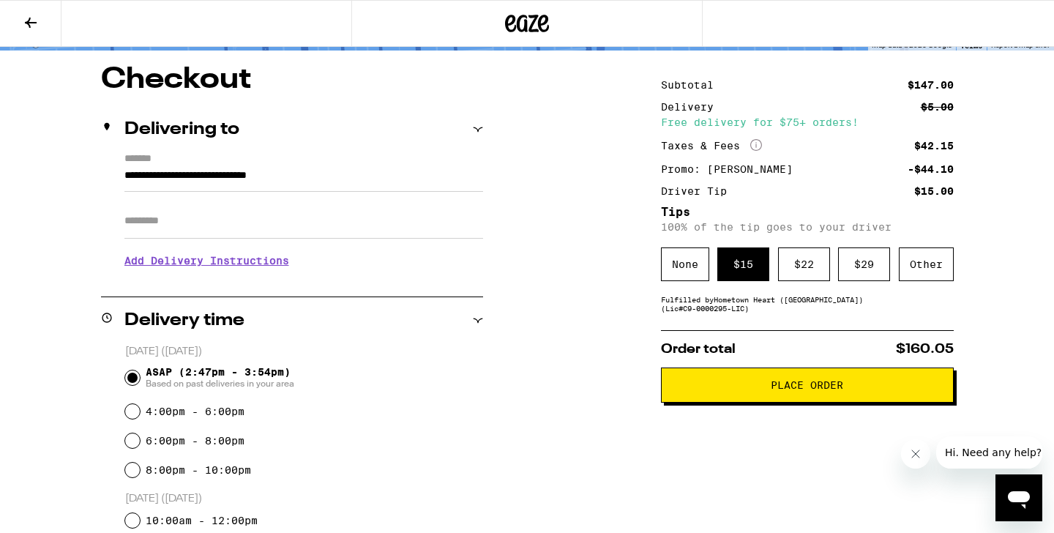
click at [843, 402] on button "Place Order" at bounding box center [807, 384] width 293 height 35
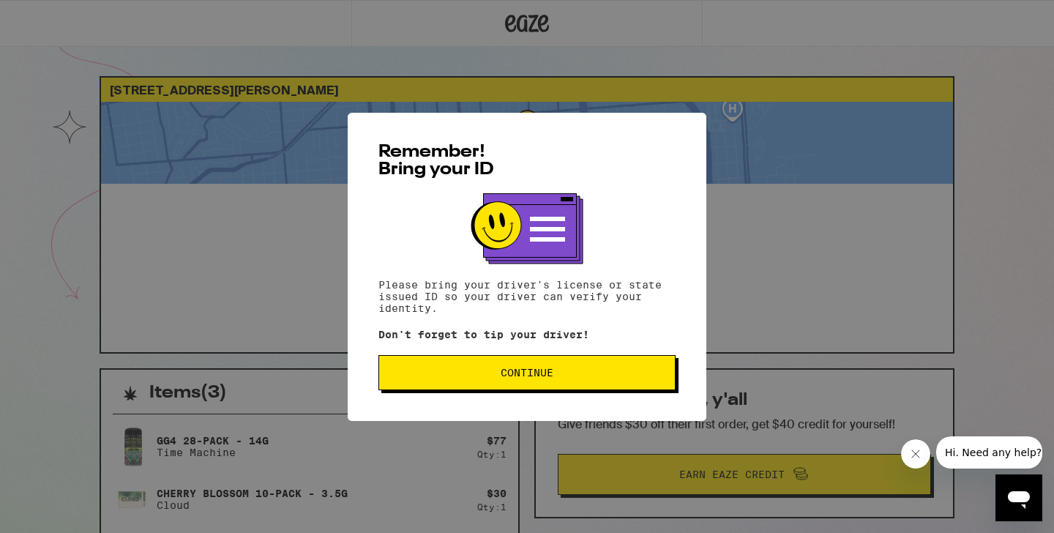
click at [601, 388] on button "Continue" at bounding box center [526, 372] width 297 height 35
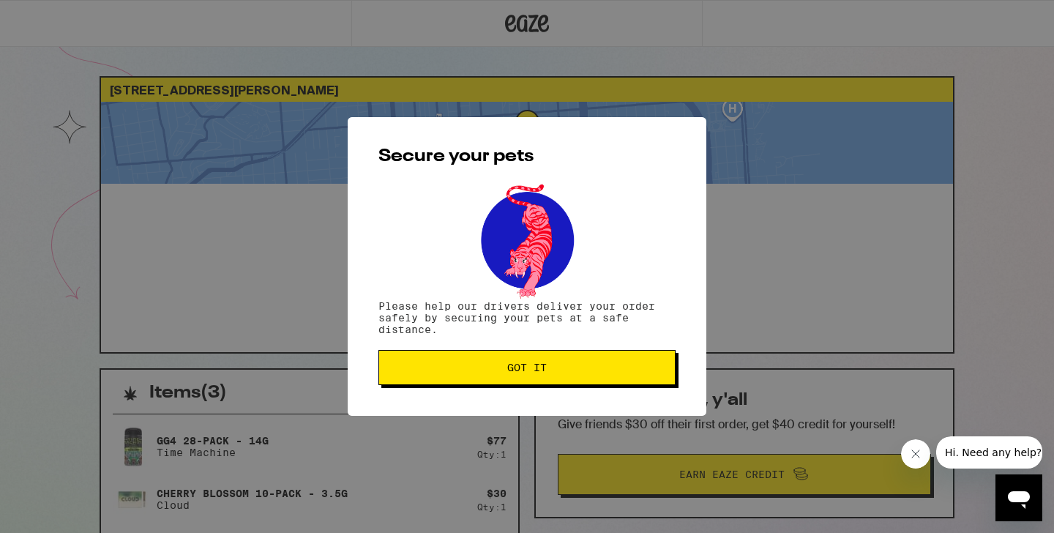
click at [601, 388] on div "Secure your pets Please help our drivers deliver your order safely by securing …" at bounding box center [527, 266] width 358 height 298
click at [557, 370] on span "Got it" at bounding box center [527, 367] width 272 height 10
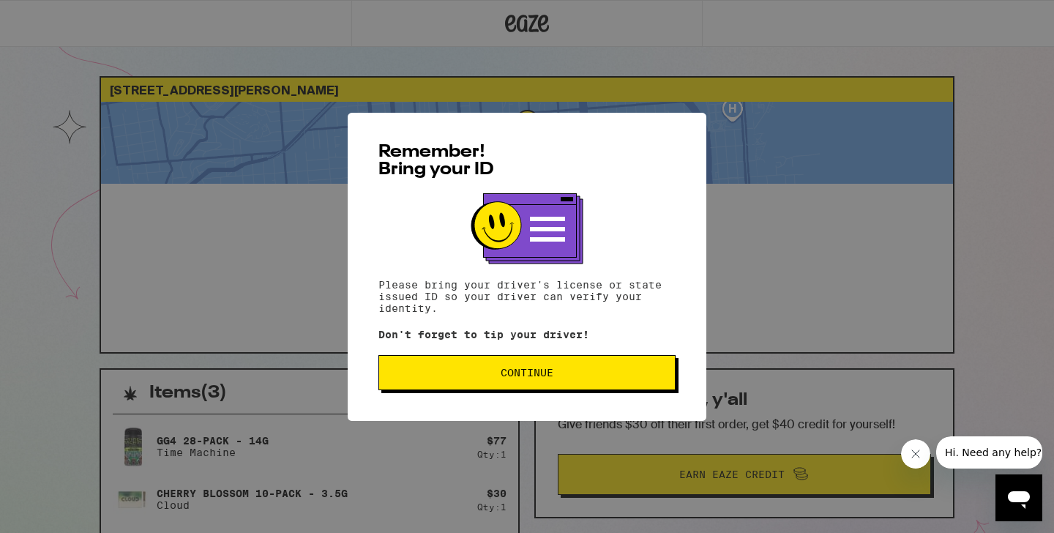
click at [507, 387] on button "Continue" at bounding box center [526, 372] width 297 height 35
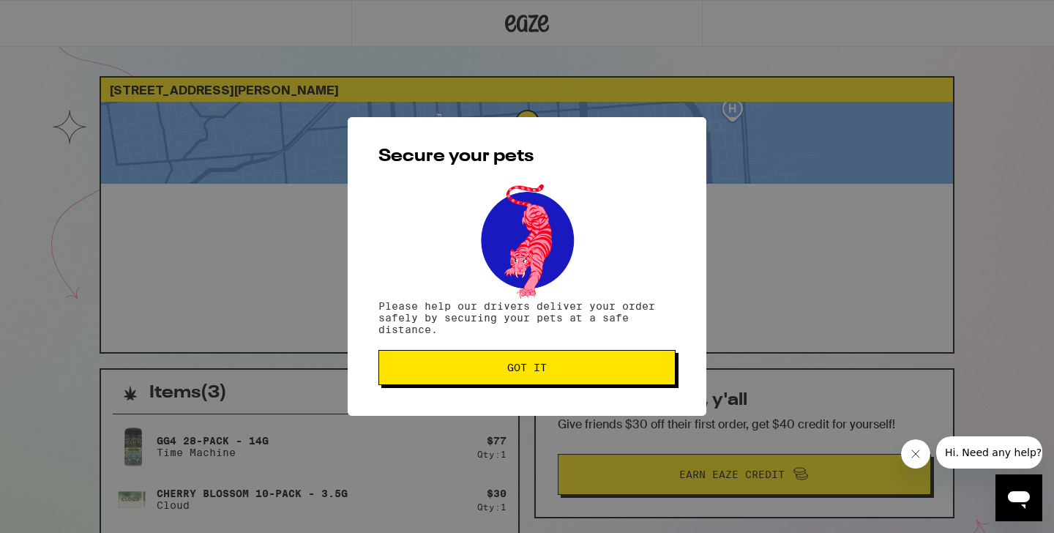
click at [507, 385] on button "Got it" at bounding box center [526, 367] width 297 height 35
